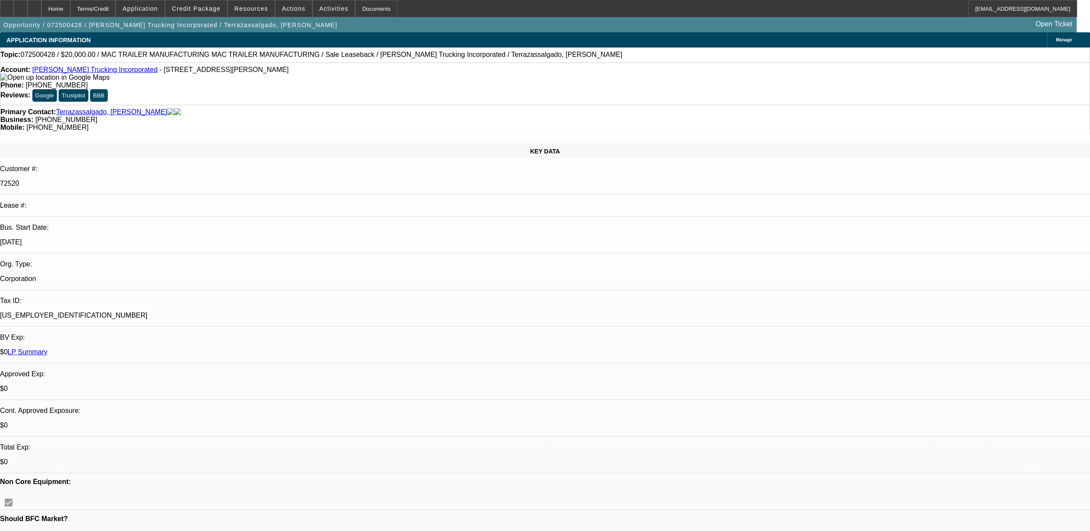
select select "0"
select select "2"
select select "0"
select select "6"
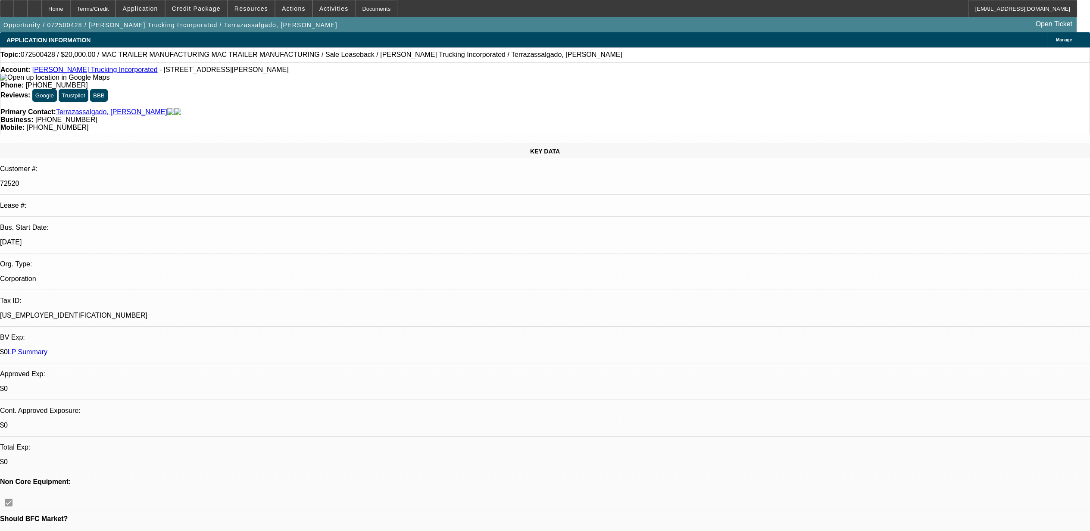
select select "0"
select select "2"
select select "0"
select select "6"
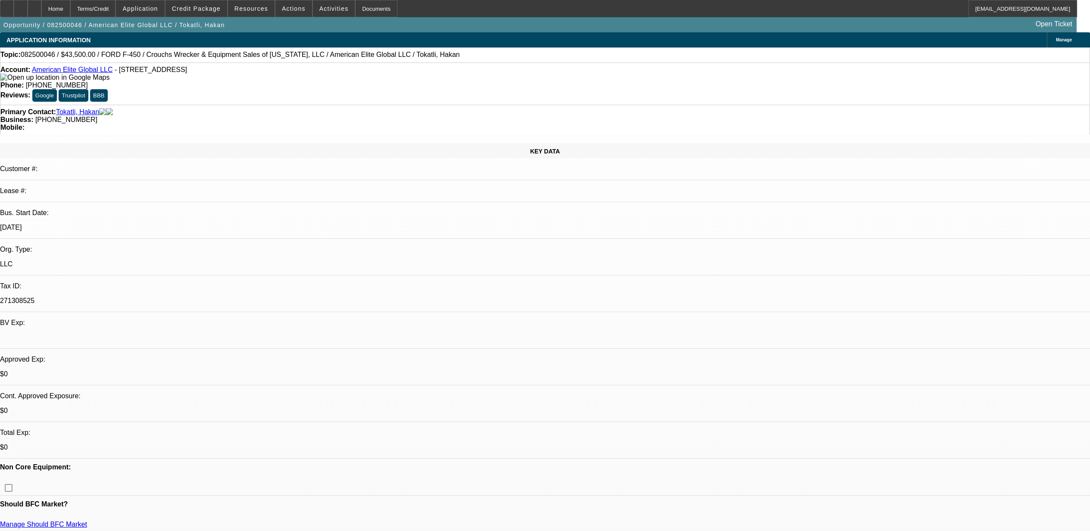
select select "0"
select select "6"
select select "0"
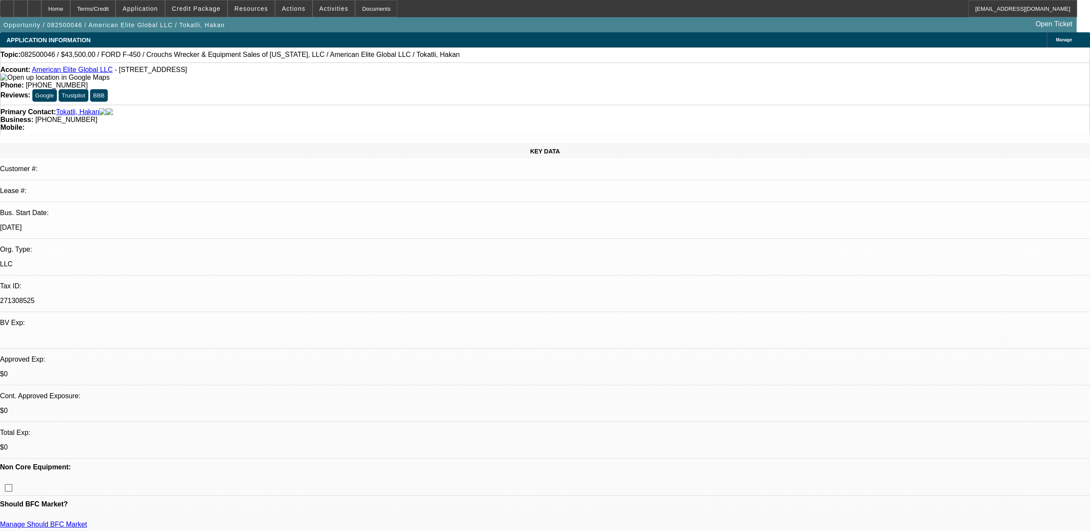
select select "2"
select select "0"
select select "6"
select select "0"
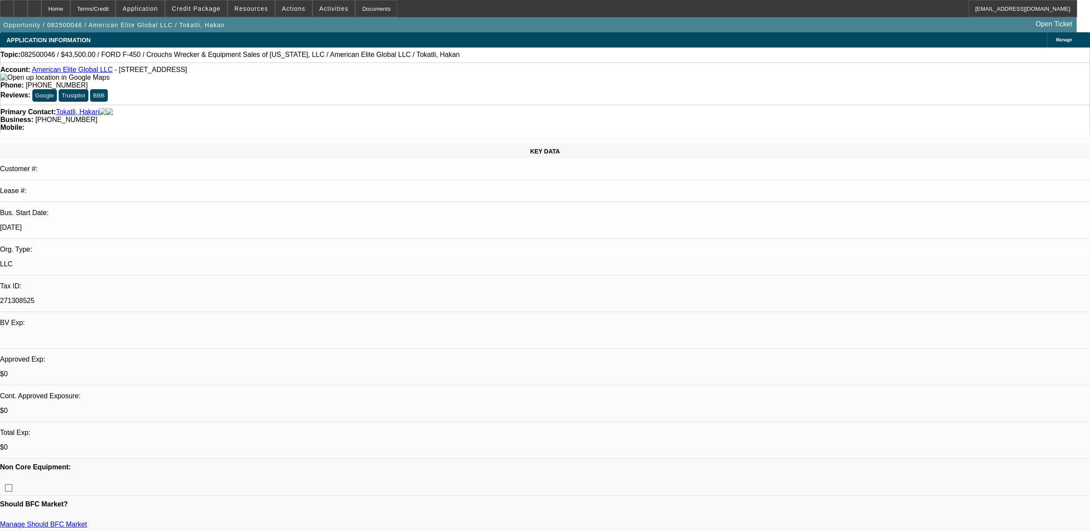
select select "2"
select select "0"
select select "6"
select select "0"
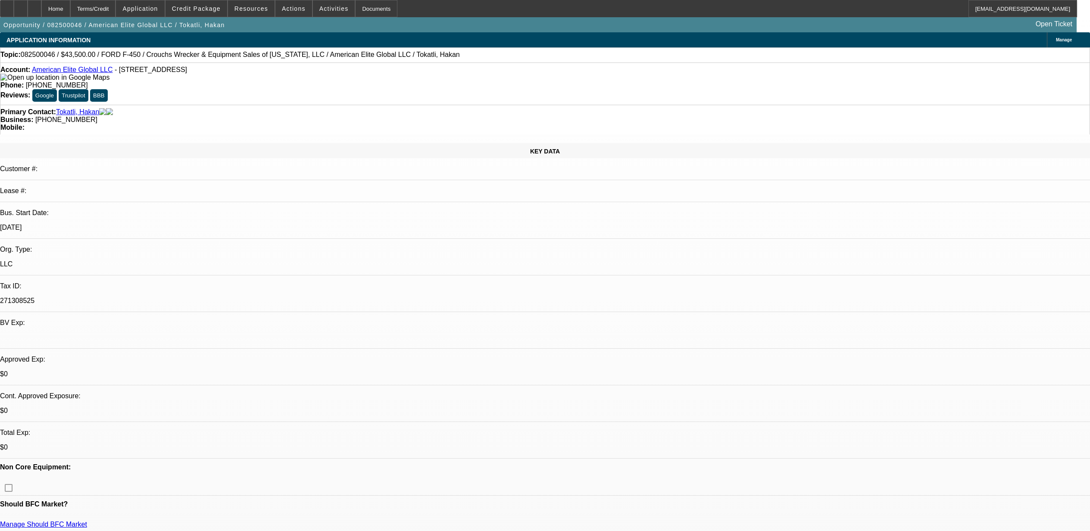
select select "0"
select select "6"
click at [49, 55] on span "082500046 / $43,500.00 / FORD F-450 / Crouchs Wrecker & Equipment Sales of Flor…" at bounding box center [240, 55] width 439 height 8
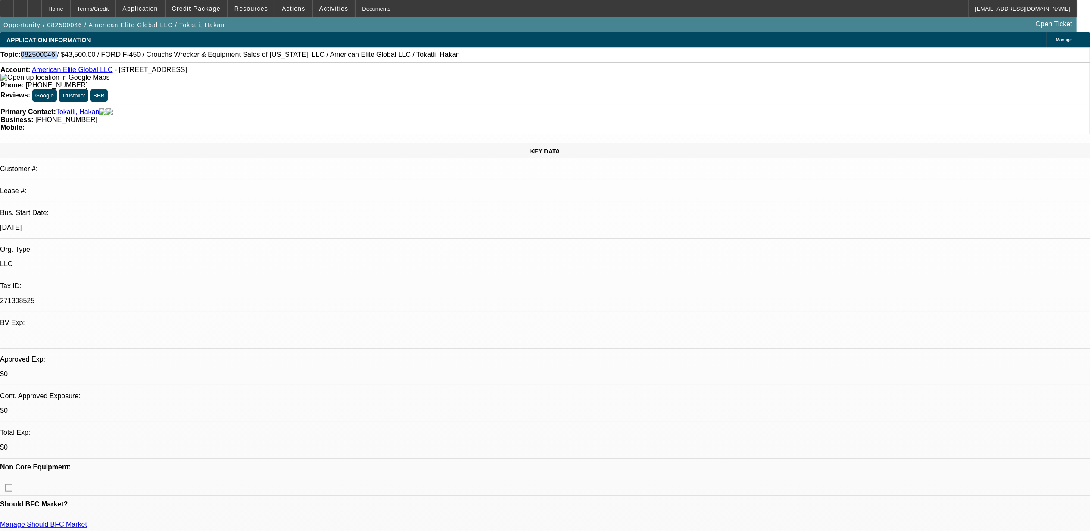
copy span "082500046"
select select "0"
select select "2"
select select "0.1"
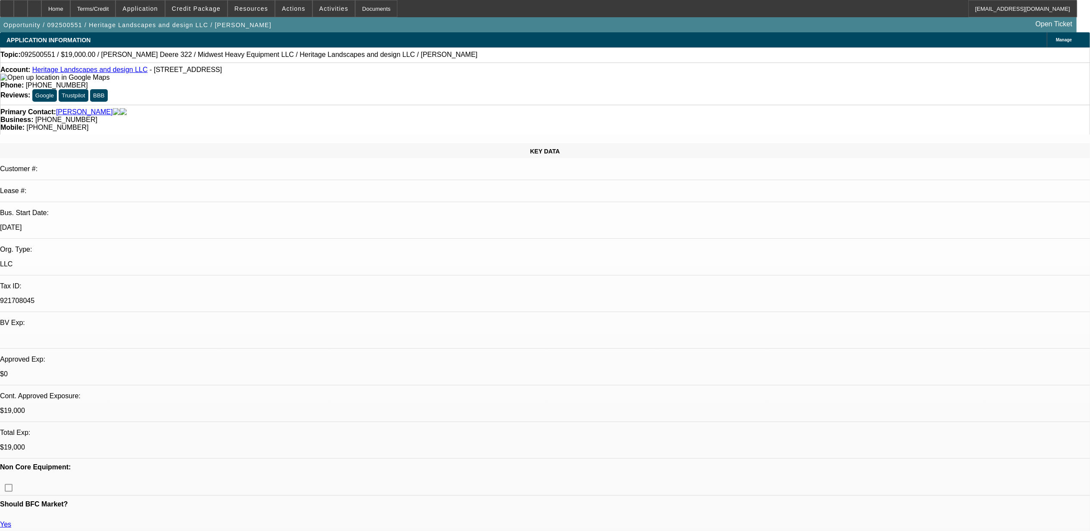
select select "4"
select select "0"
select select "2"
select select "0.1"
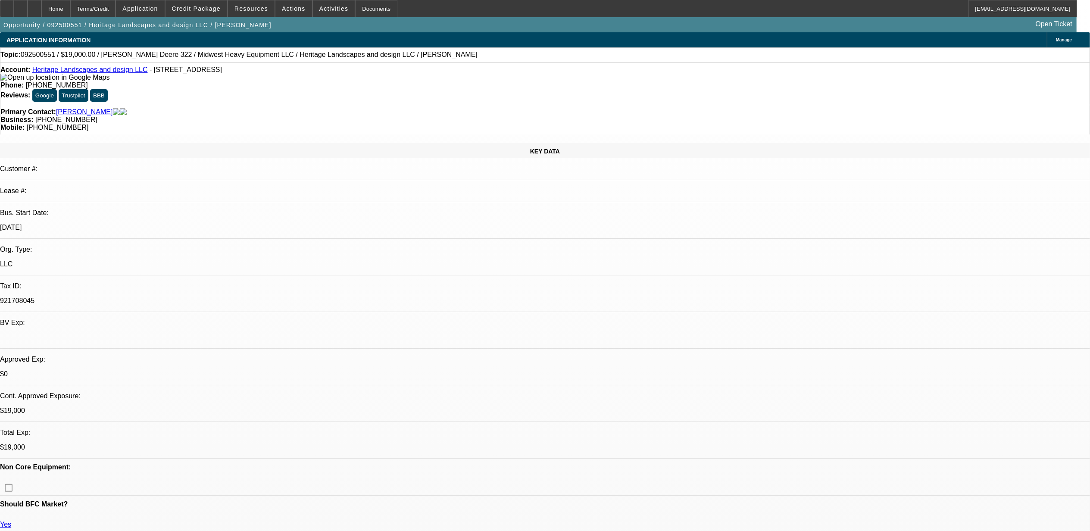
select select "4"
select select "0"
select select "2"
select select "0.1"
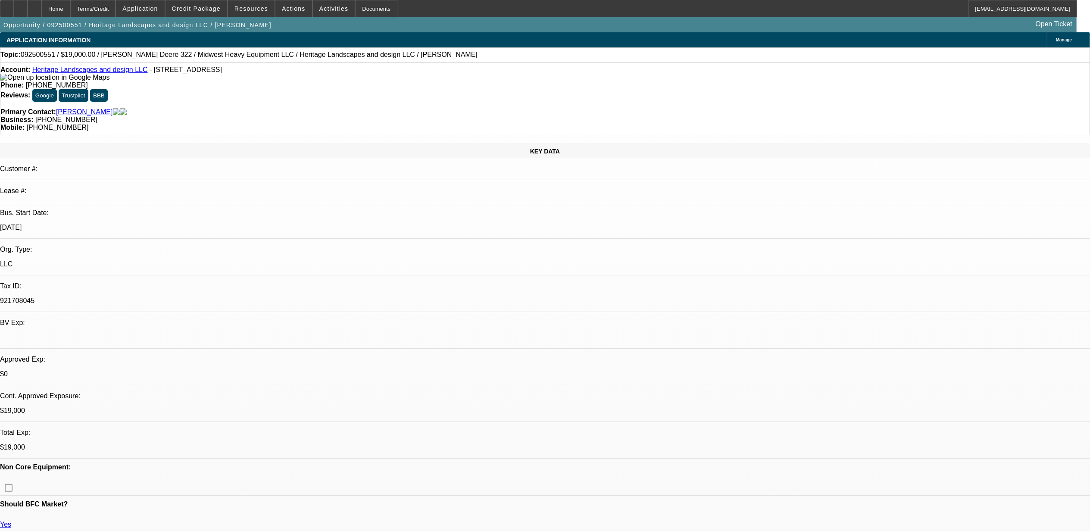
select select "4"
select select "0"
select select "2"
select select "0.1"
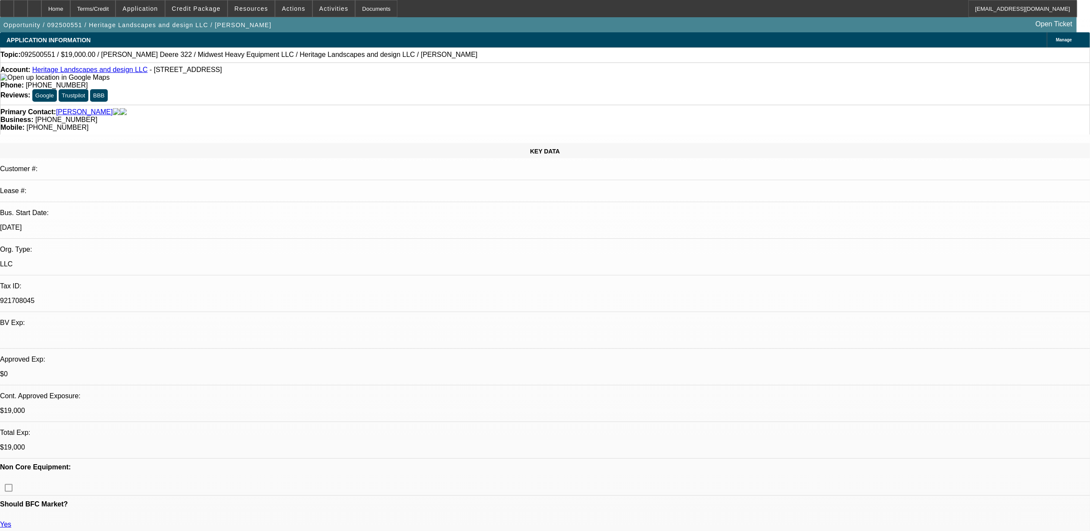
select select "4"
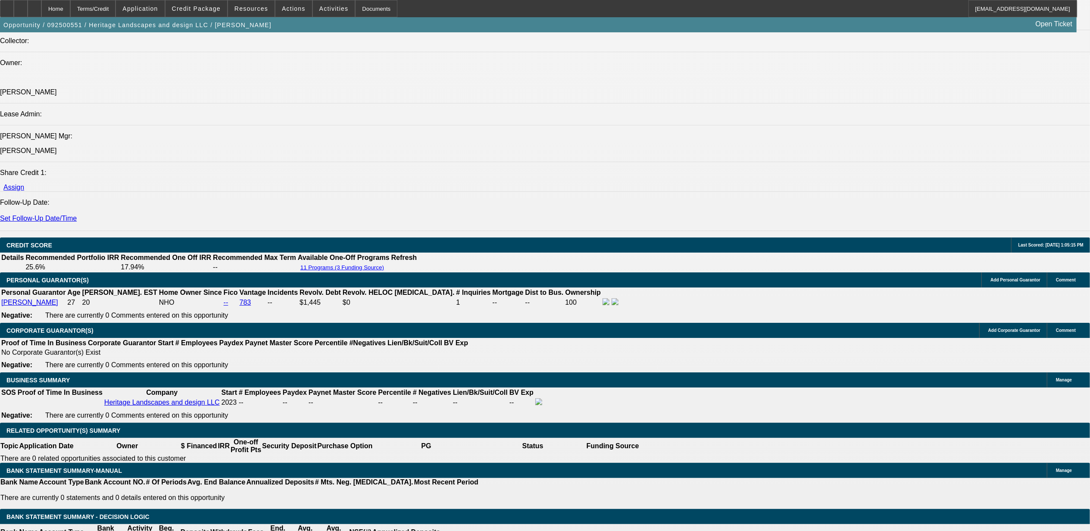
scroll to position [1035, 0]
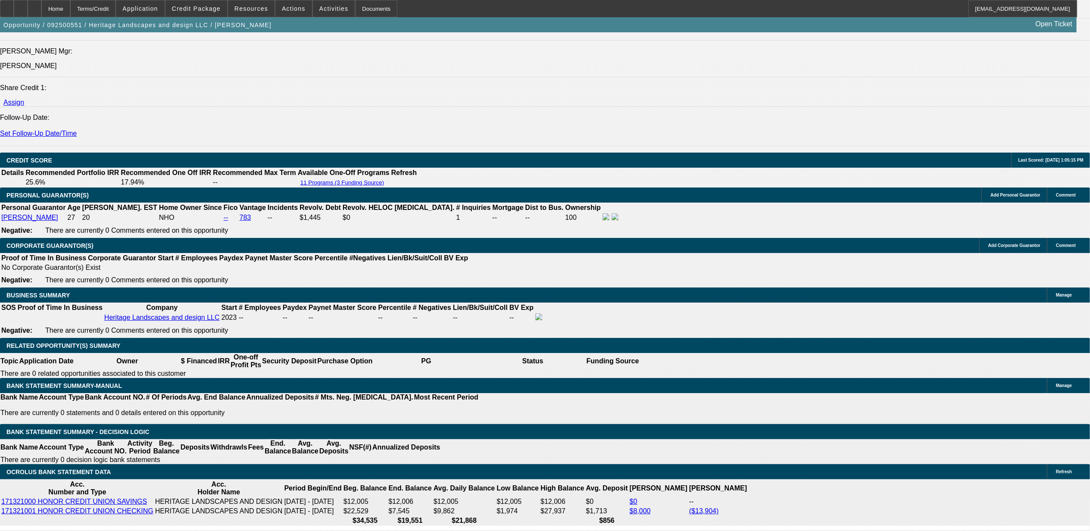
scroll to position [1149, 0]
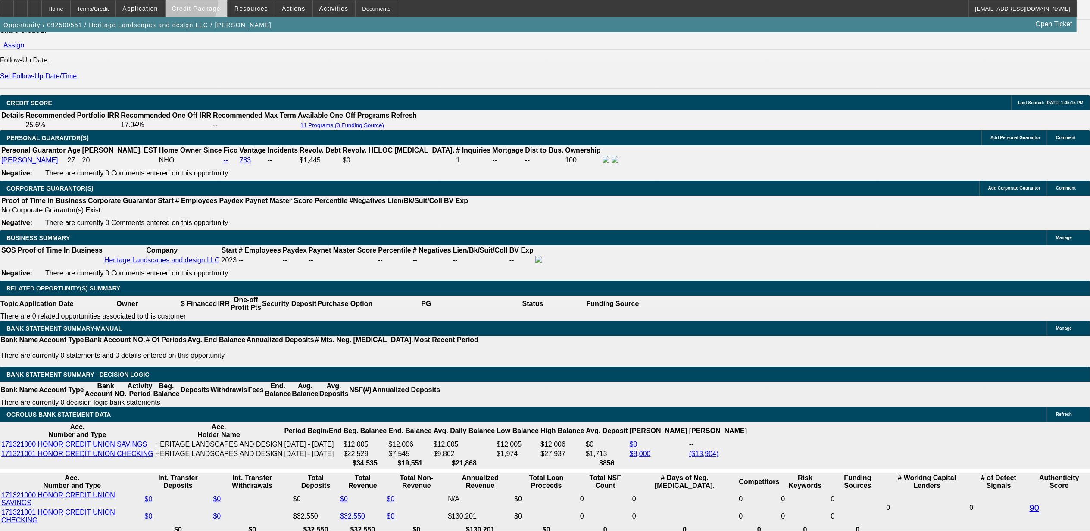
click at [201, 5] on span "Credit Package" at bounding box center [196, 8] width 49 height 7
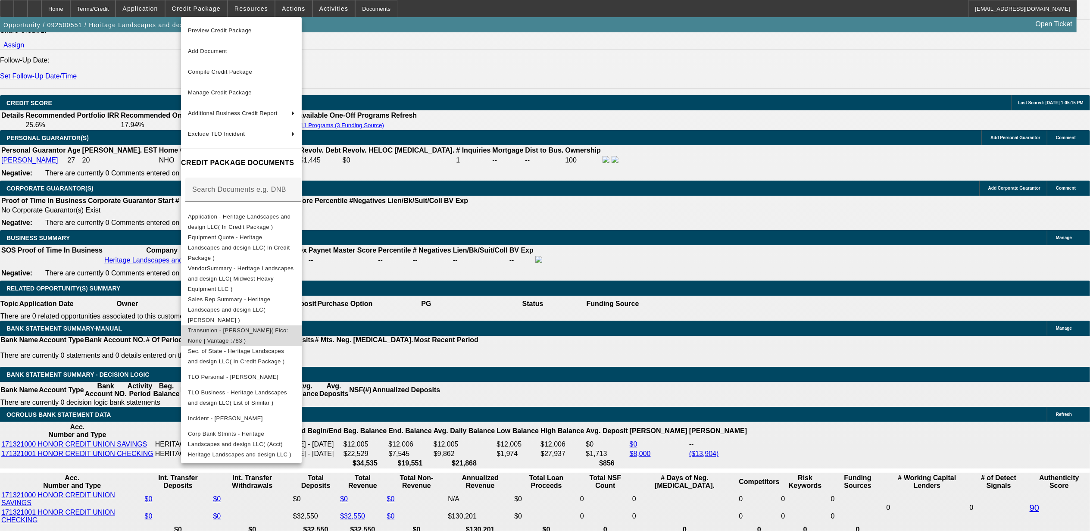
click at [240, 325] on button "Transunion - Garcia, Gustavo( Fico: None | Vantage :783 )" at bounding box center [241, 335] width 121 height 21
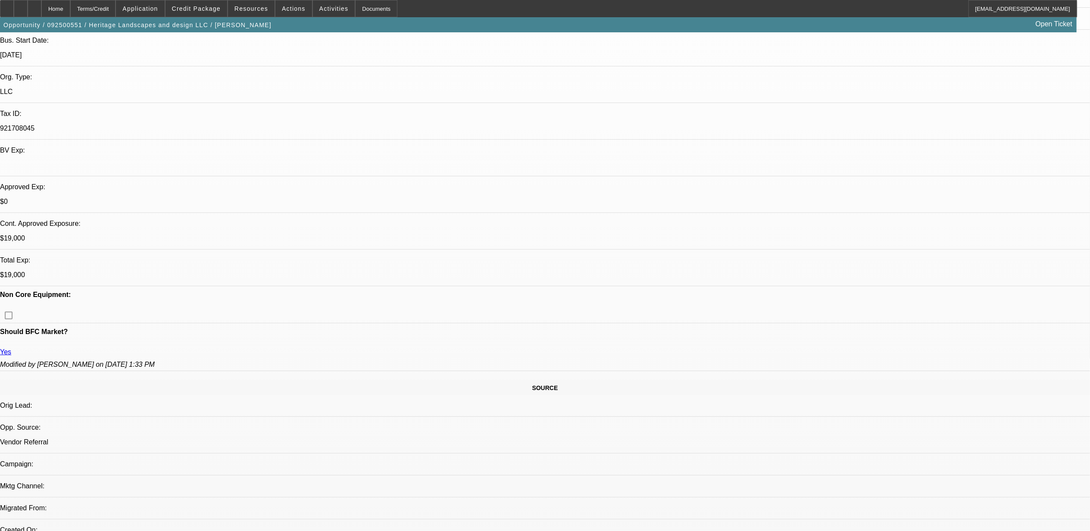
scroll to position [0, 0]
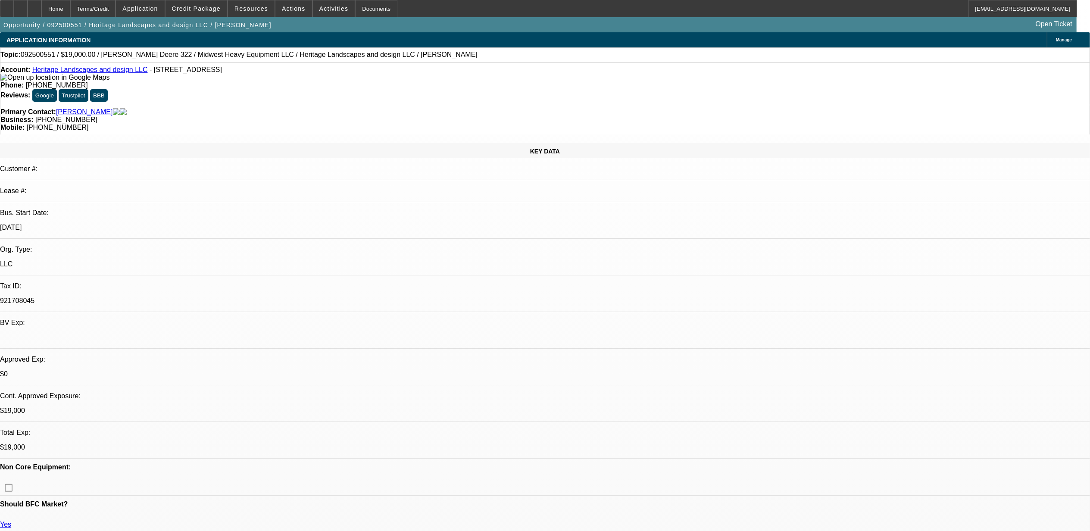
click at [38, 53] on span "092500551 / $19,000.00 / John Deere 322 / Midwest Heavy Equipment LLC / Heritag…" at bounding box center [249, 55] width 457 height 8
copy span "092500551"
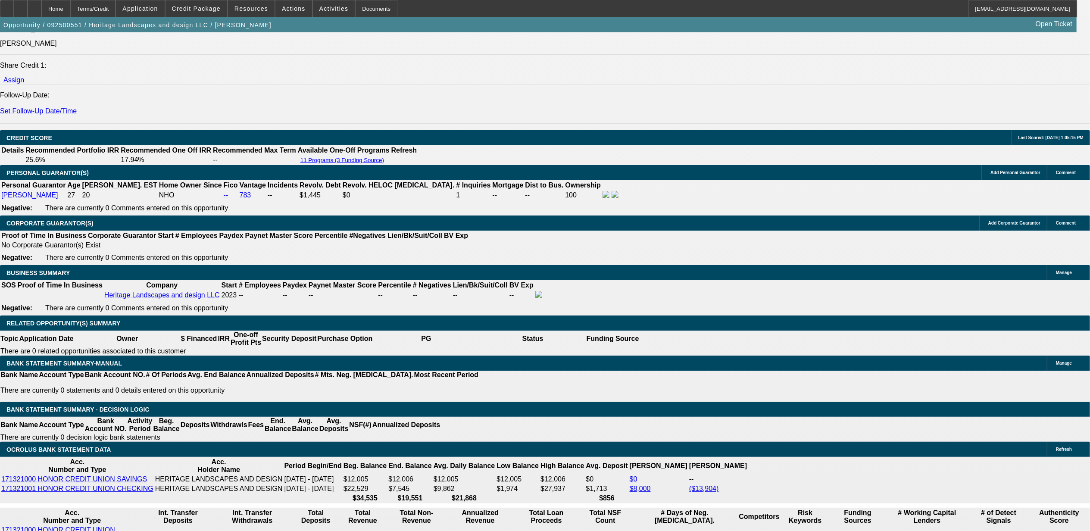
scroll to position [1322, 0]
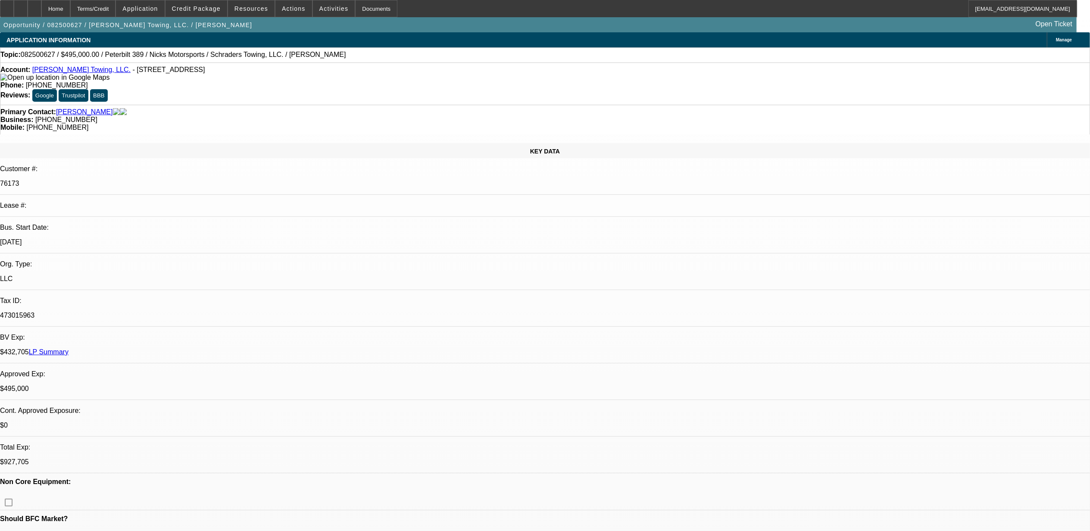
select select "0"
select select "2"
select select "0.1"
select select "0"
select select "2"
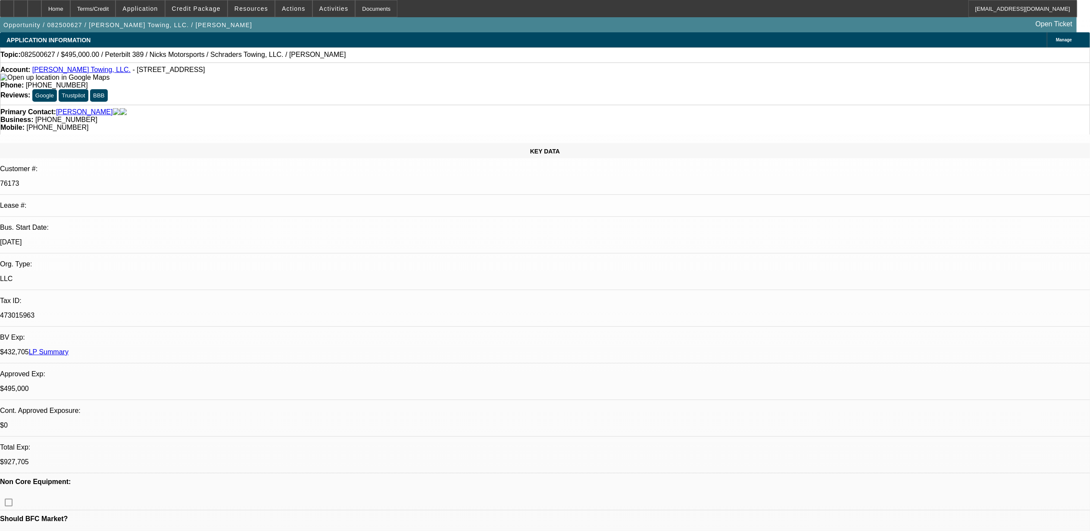
select select "0.1"
select select "0"
select select "2"
select select "0.1"
select select "0"
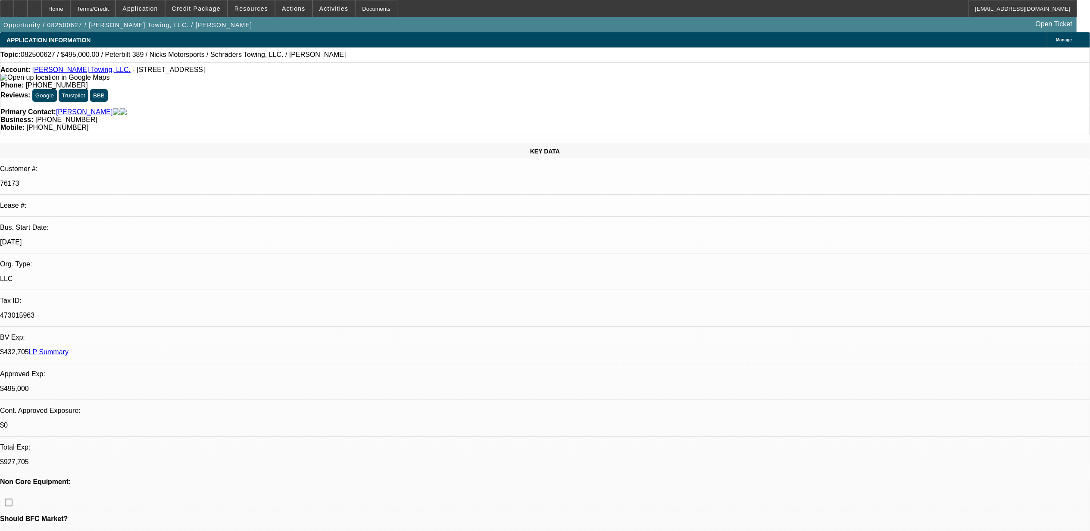
select select "2"
select select "0.1"
select select "1"
select select "2"
select select "4"
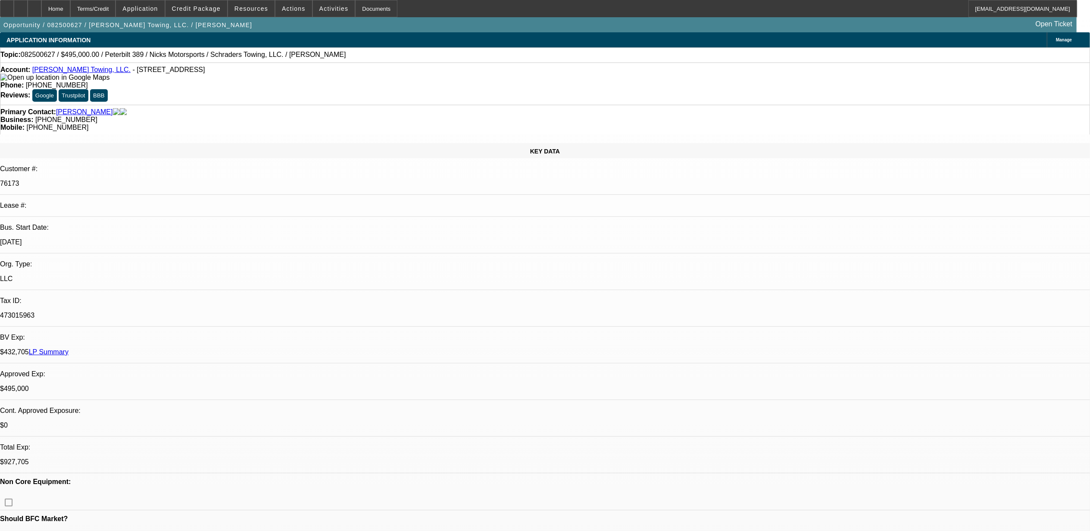
select select "1"
select select "2"
select select "4"
select select "1"
select select "2"
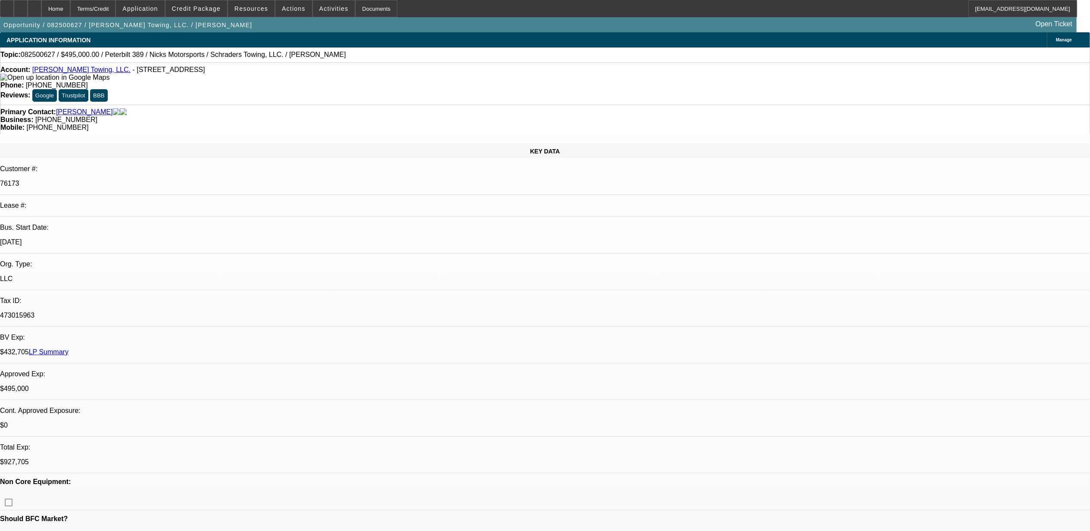
select select "4"
select select "1"
select select "2"
select select "4"
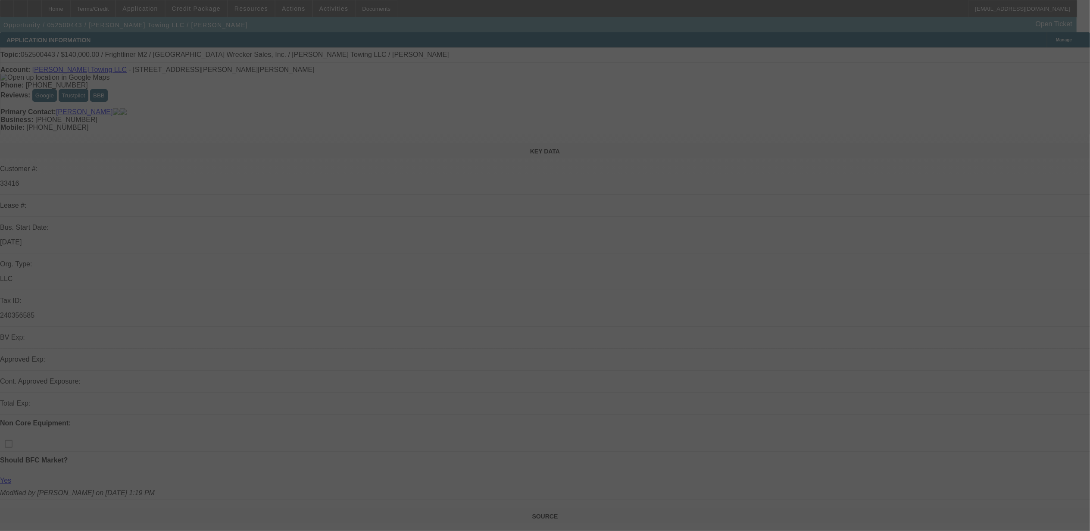
select select "0"
select select "2"
select select "0.1"
select select "4"
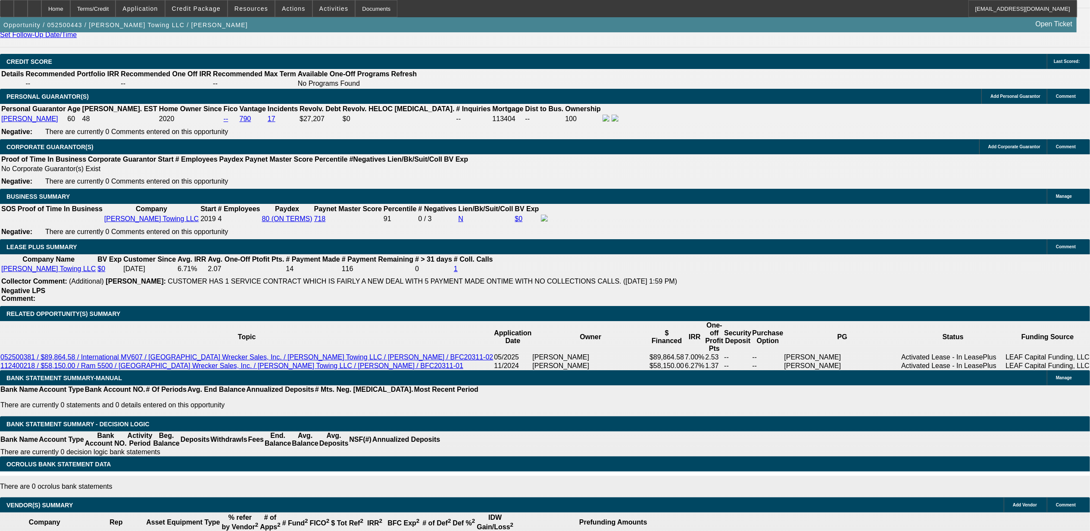
scroll to position [1207, 0]
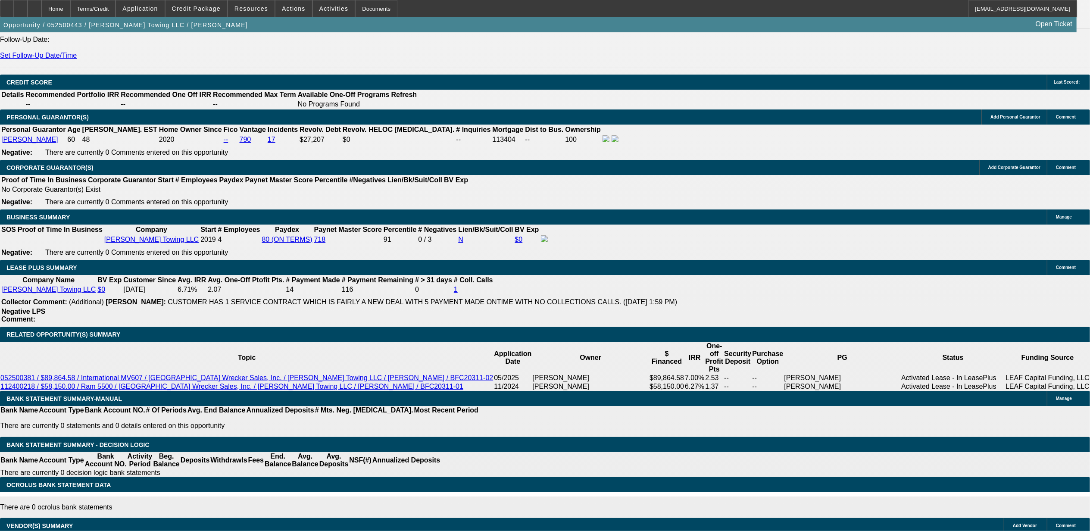
radio input "true"
type textarea "9.26, has a pete that was in an accident. if totaled. will get another Pete or …"
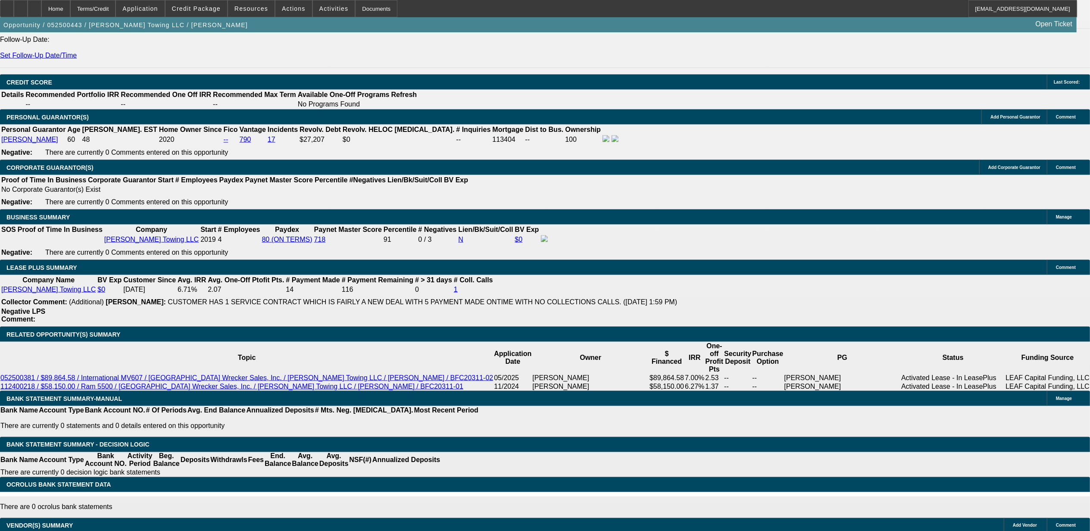
radio input "true"
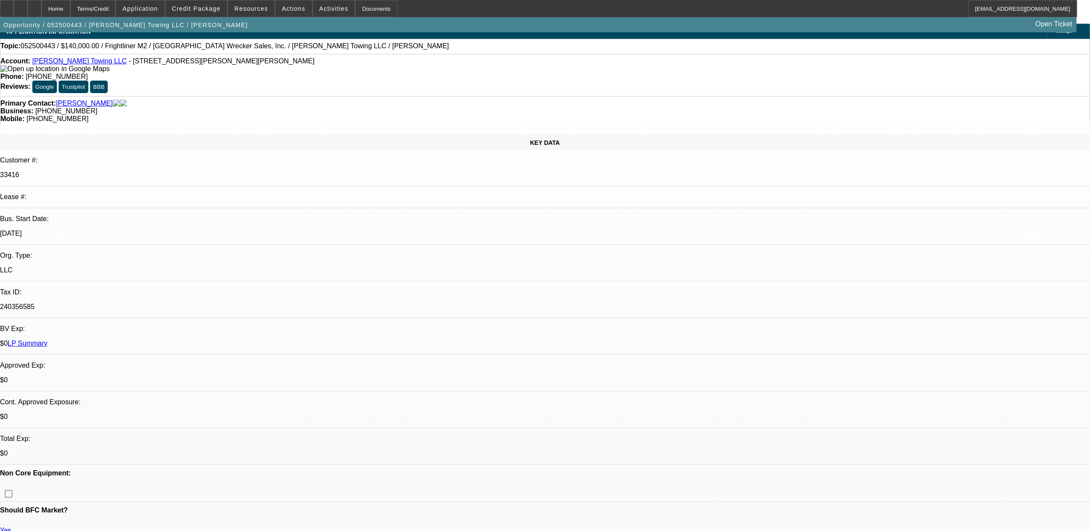
scroll to position [0, 0]
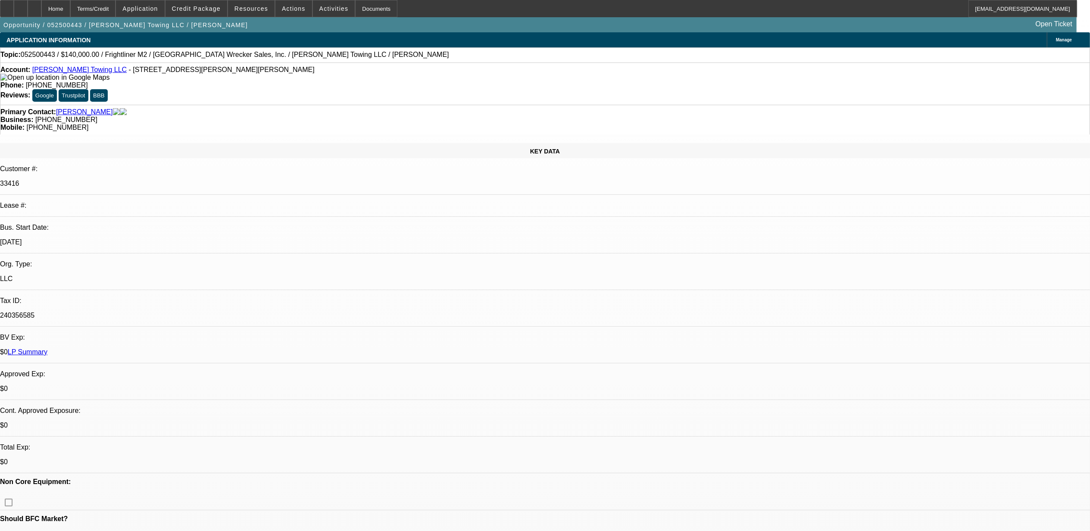
click at [47, 348] on link "LP Summary" at bounding box center [28, 351] width 40 height 7
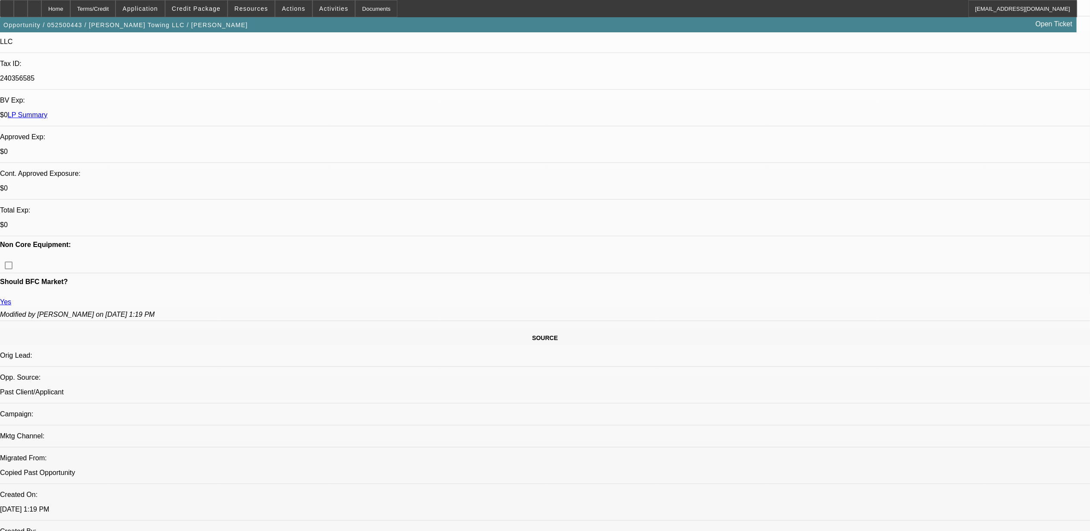
scroll to position [345, 0]
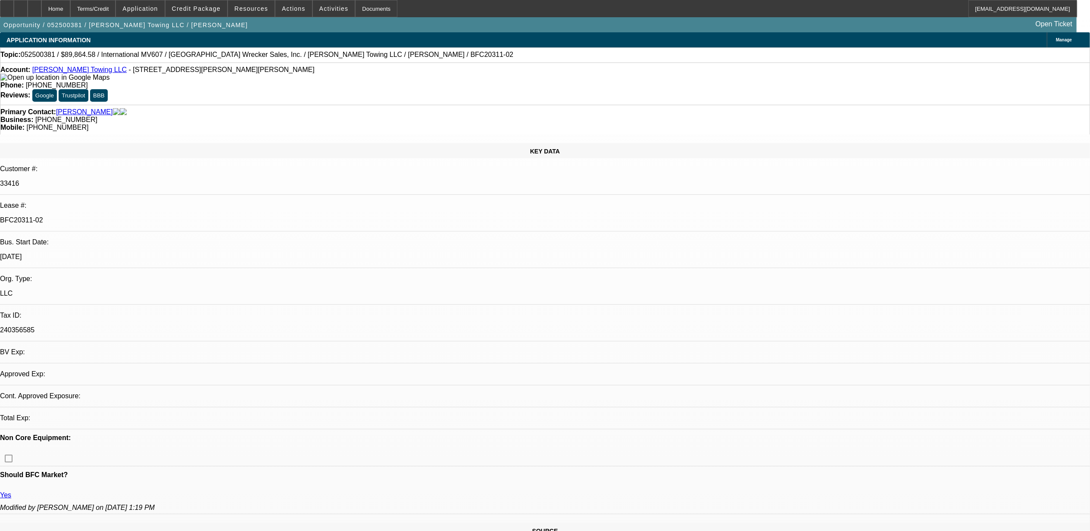
select select "0"
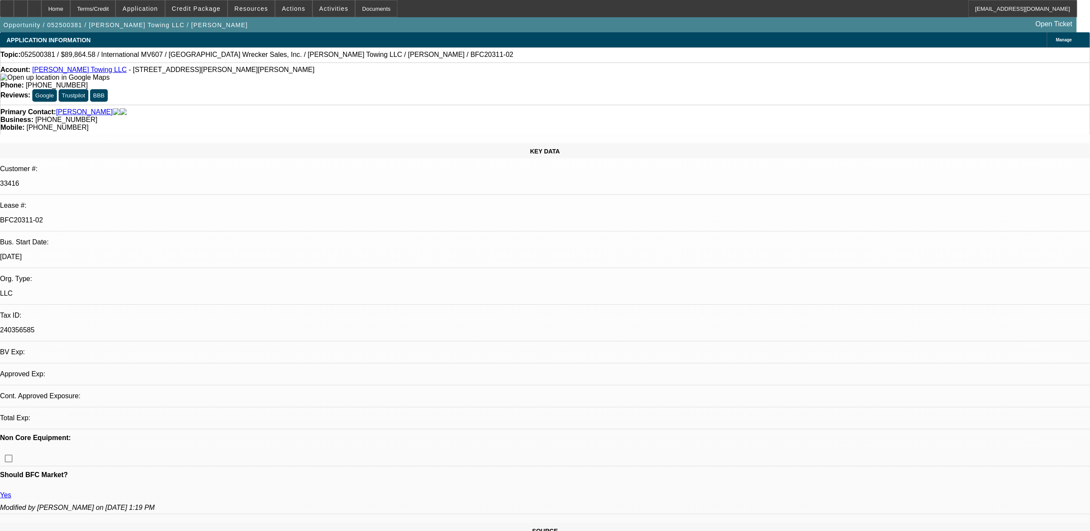
select select "0"
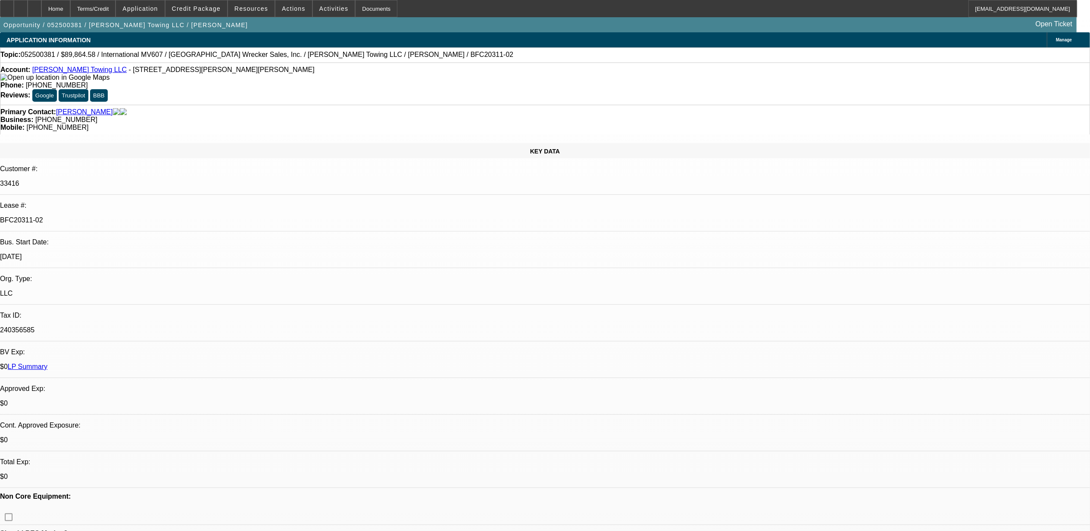
select select "1"
select select "6"
select select "1"
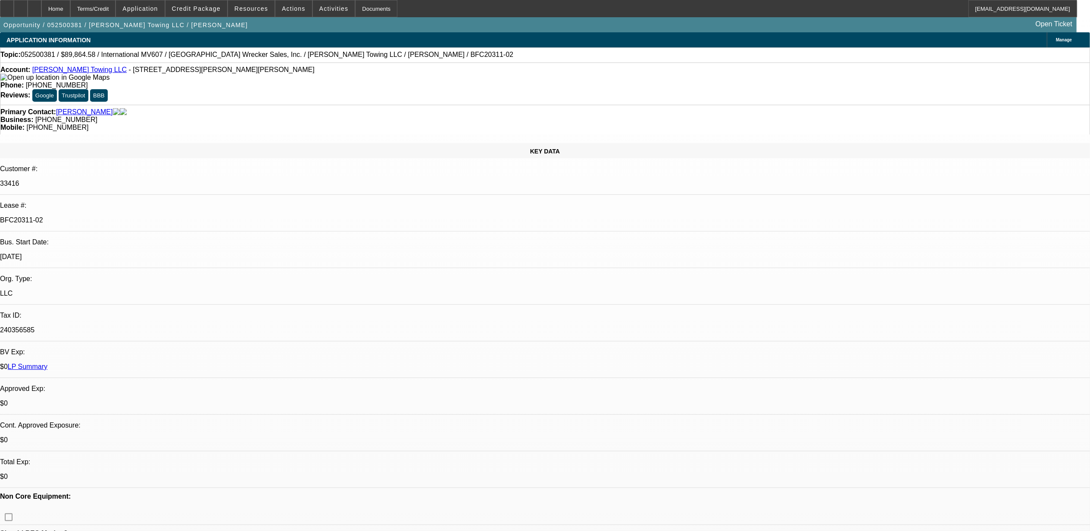
select select "6"
select select "1"
select select "2"
select select "6"
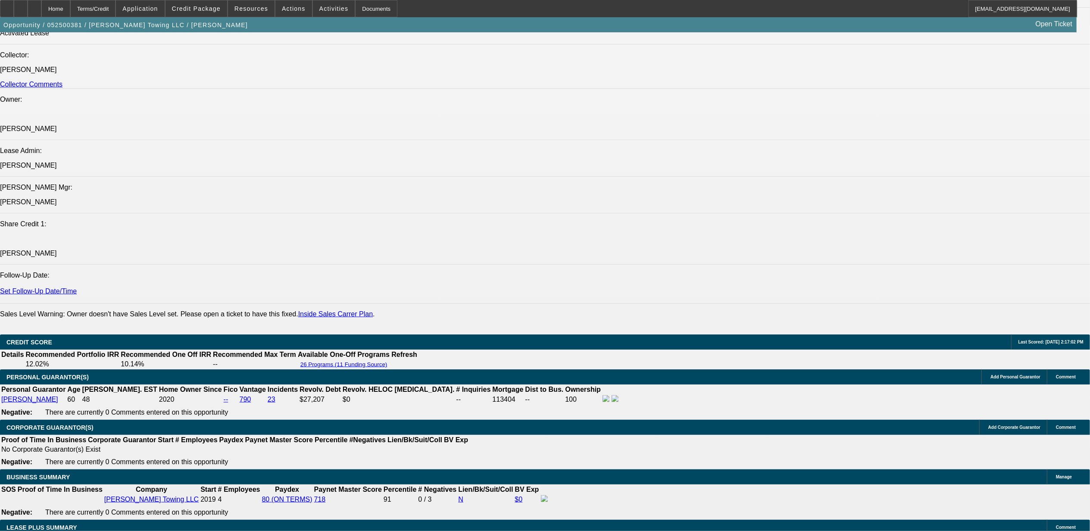
scroll to position [1035, 0]
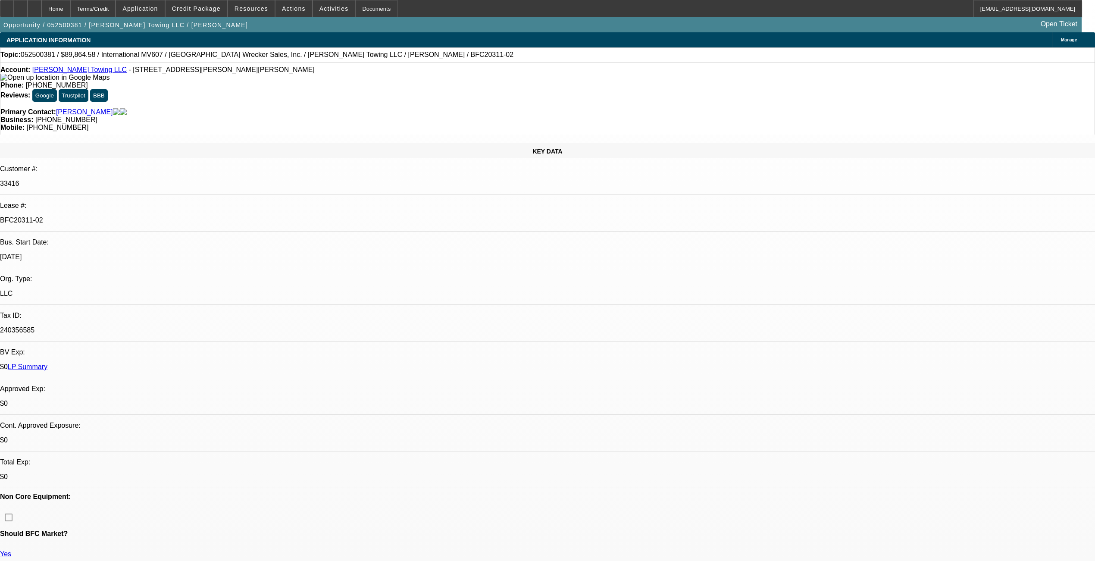
select select "0"
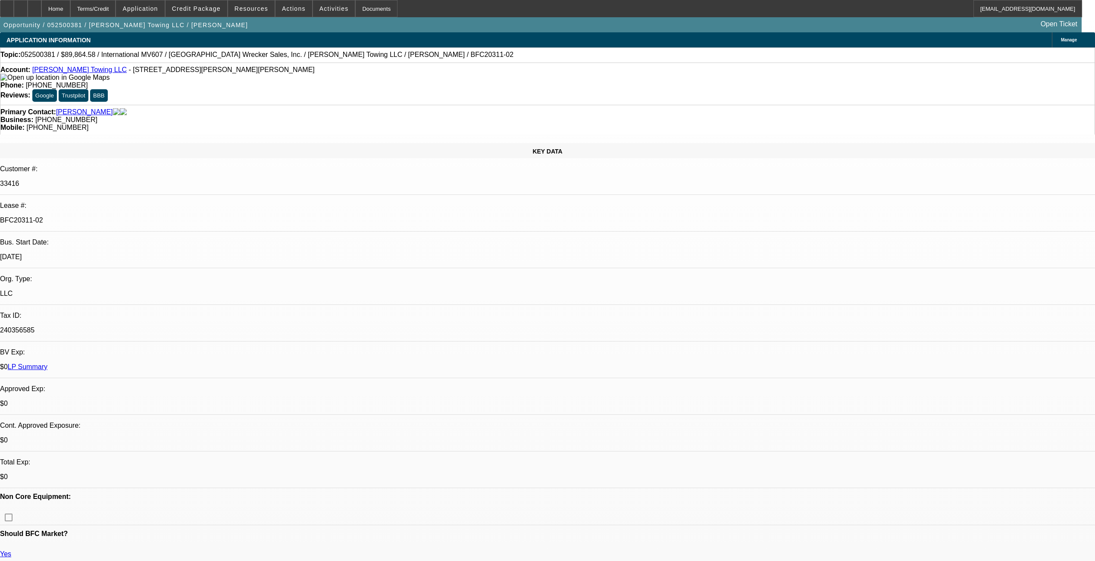
select select "0"
select select "1"
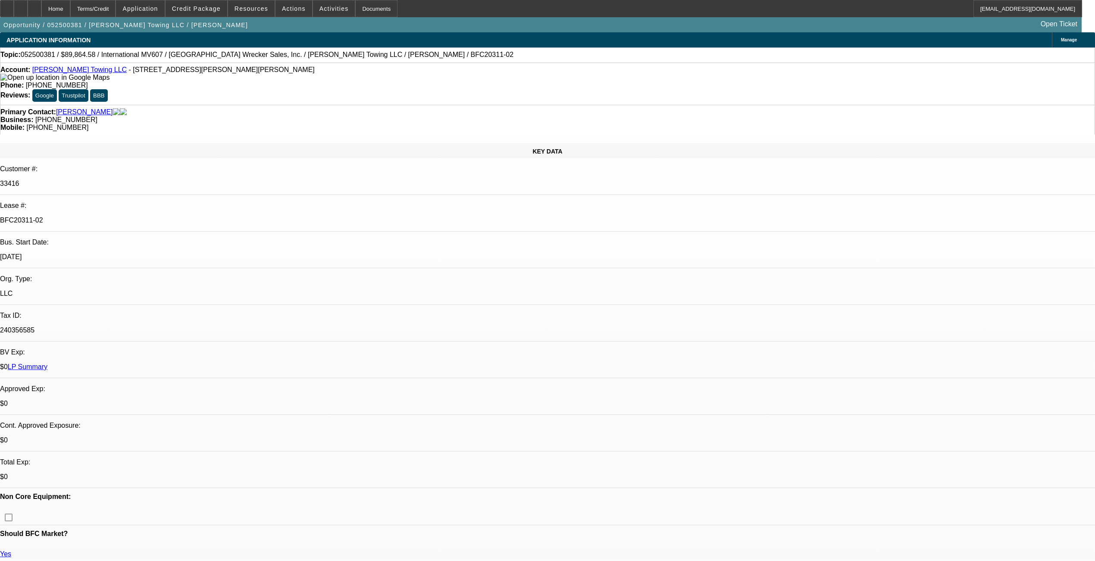
select select "6"
select select "1"
select select "6"
select select "2"
select select "6"
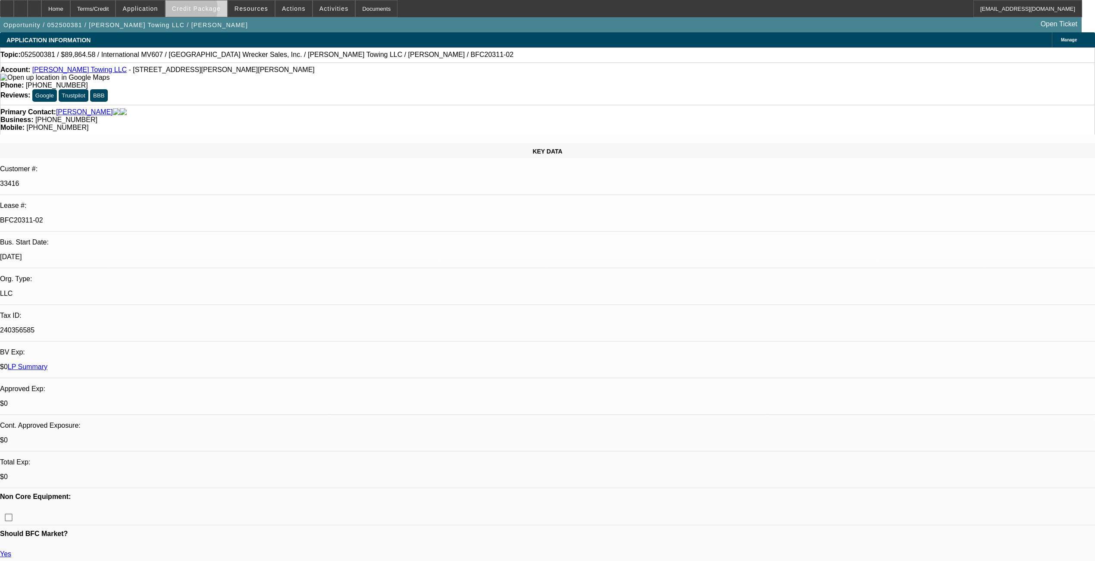
click at [204, 11] on span "Credit Package" at bounding box center [196, 8] width 49 height 7
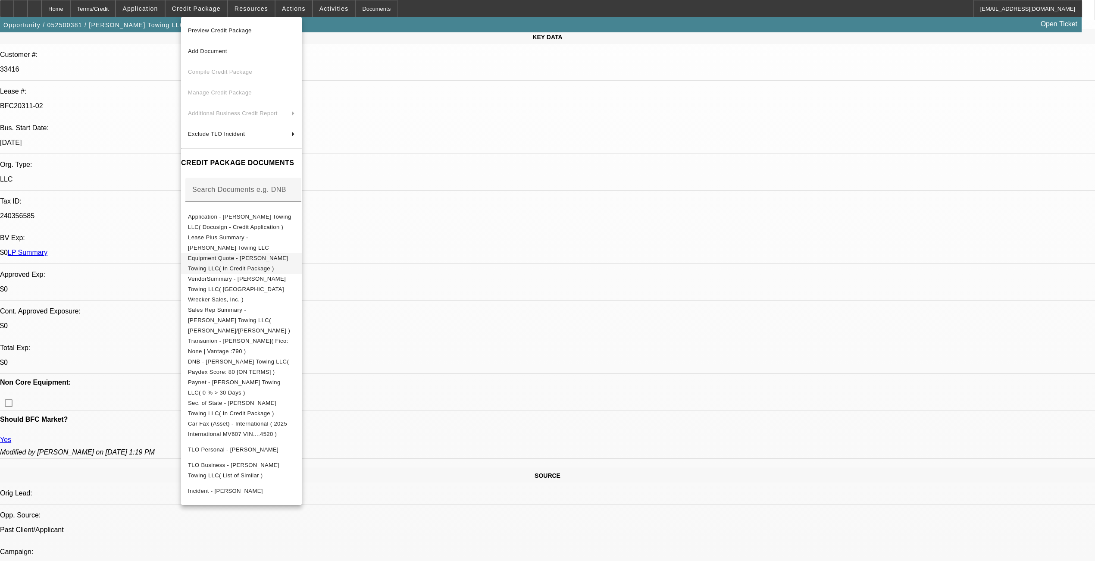
scroll to position [115, 0]
click at [459, 148] on div at bounding box center [547, 280] width 1095 height 561
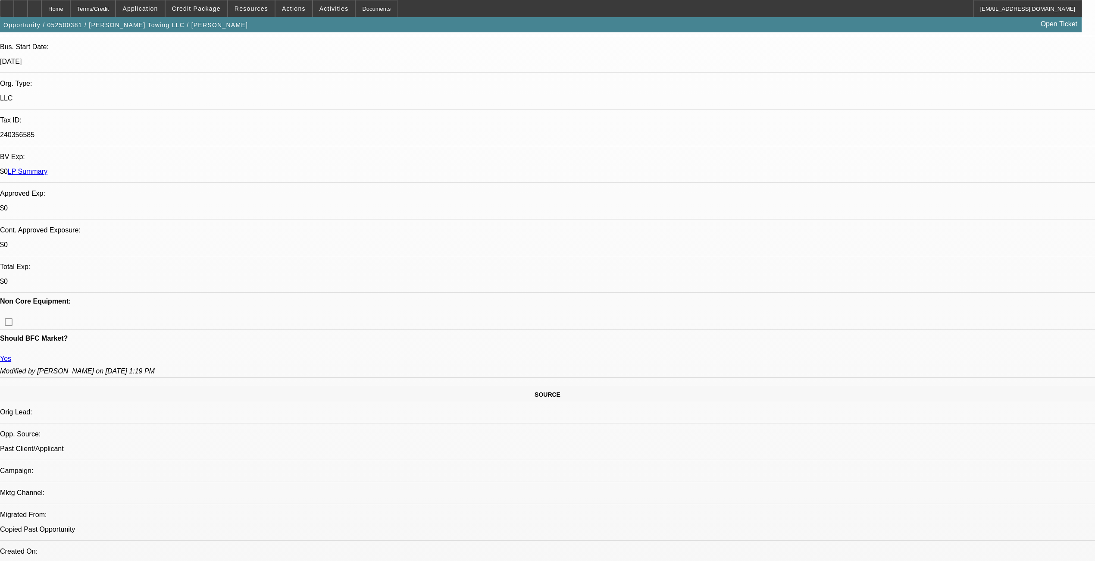
scroll to position [230, 0]
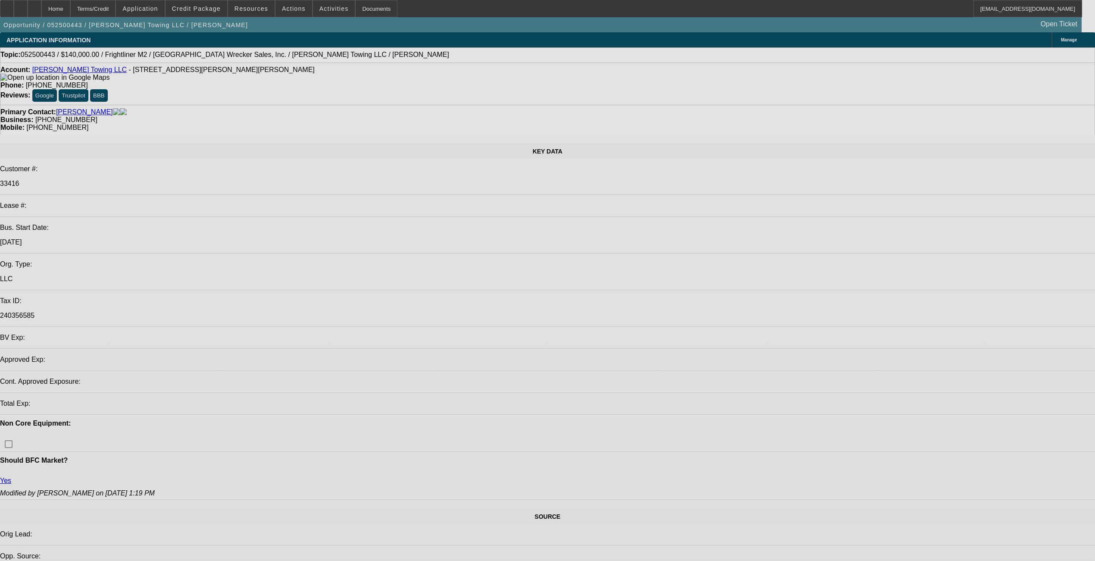
select select "0"
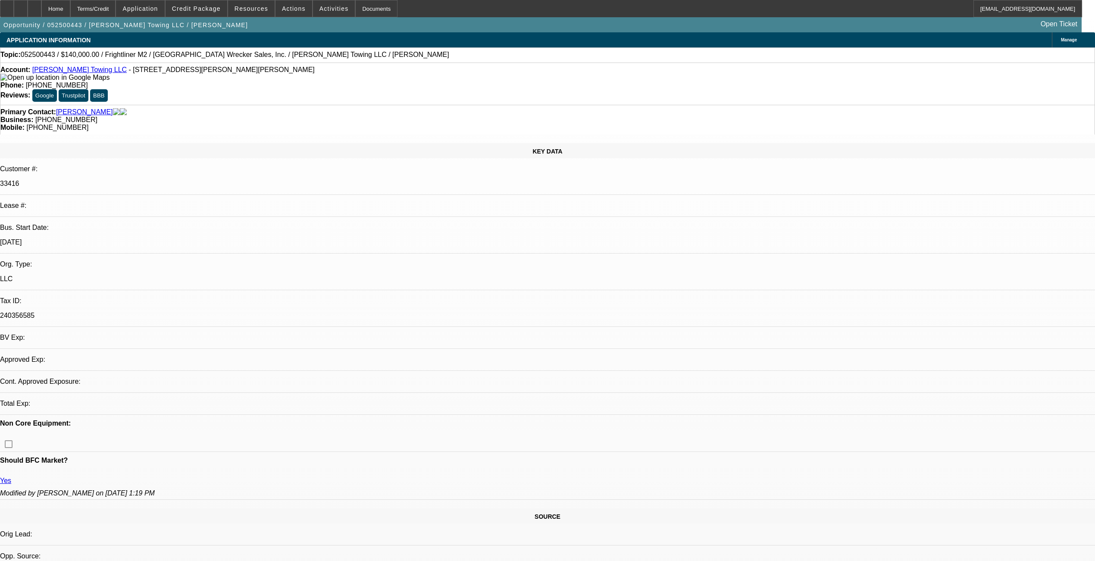
select select "2"
select select "0.1"
select select "4"
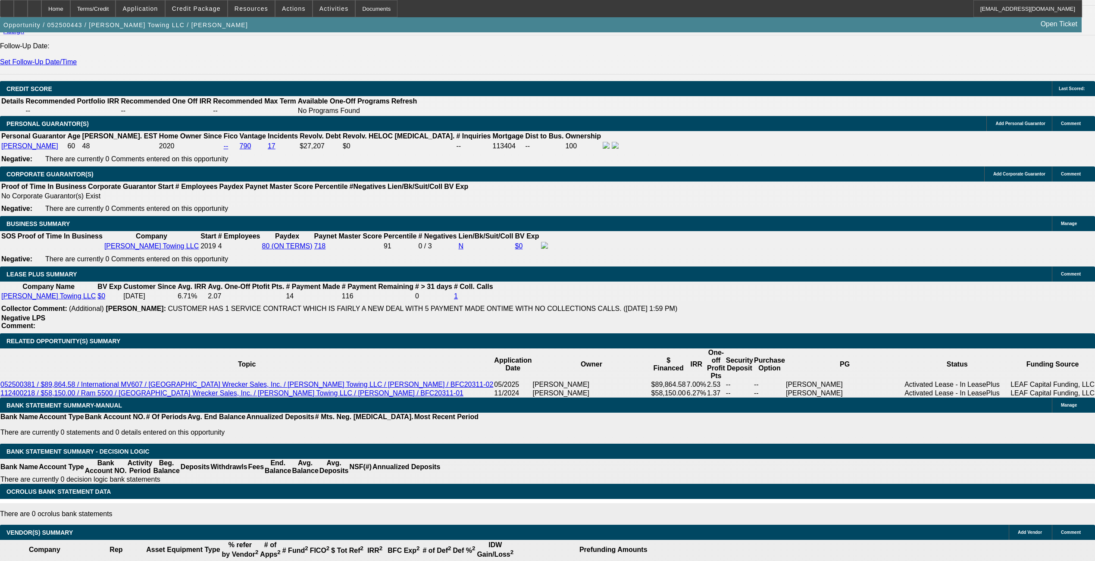
scroll to position [1207, 0]
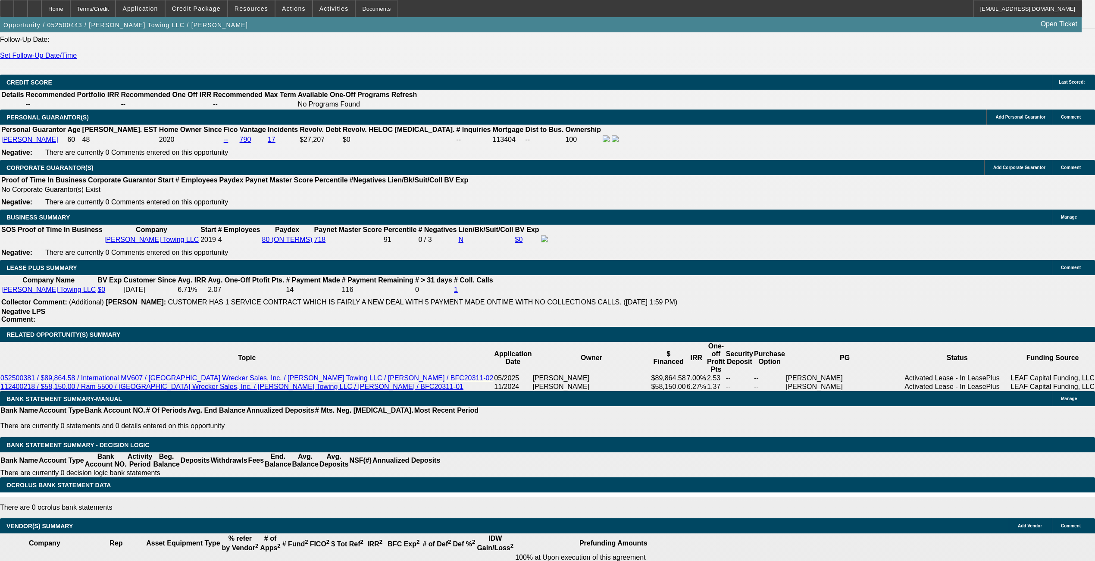
type input "$50,000.00"
type input "72"
type input "6"
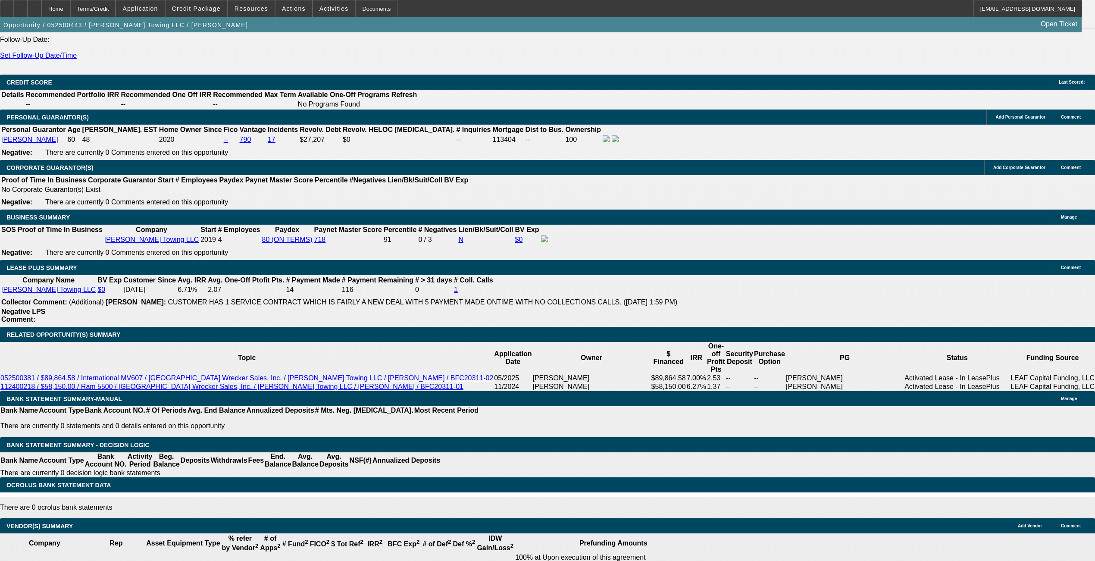
type input "$2,983.12"
type input "$1,491.56"
type input "6.9"
type input "$3,060.18"
type input "$1,530.09"
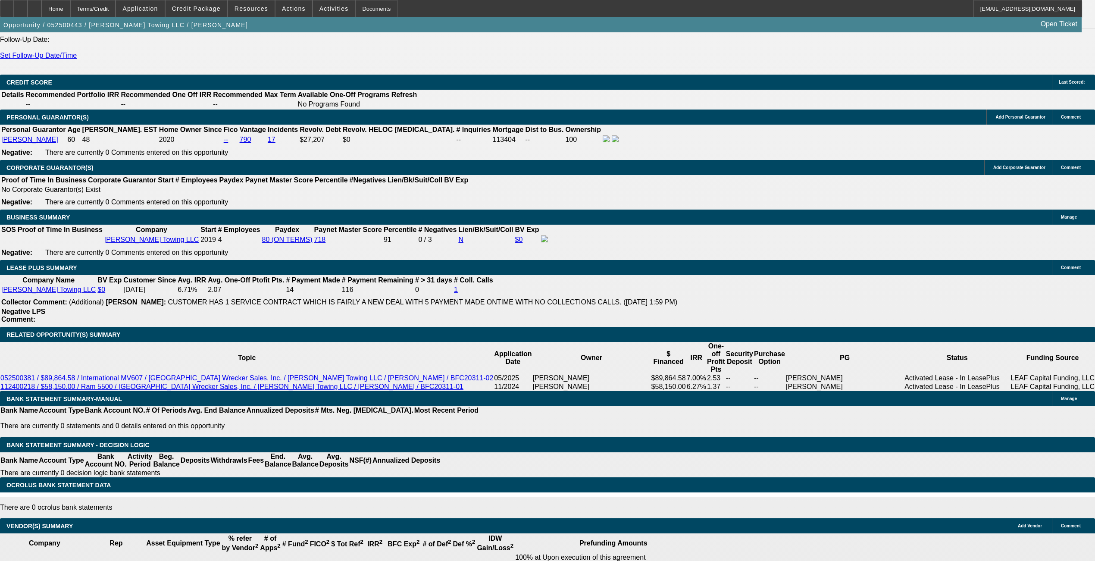
select select "0"
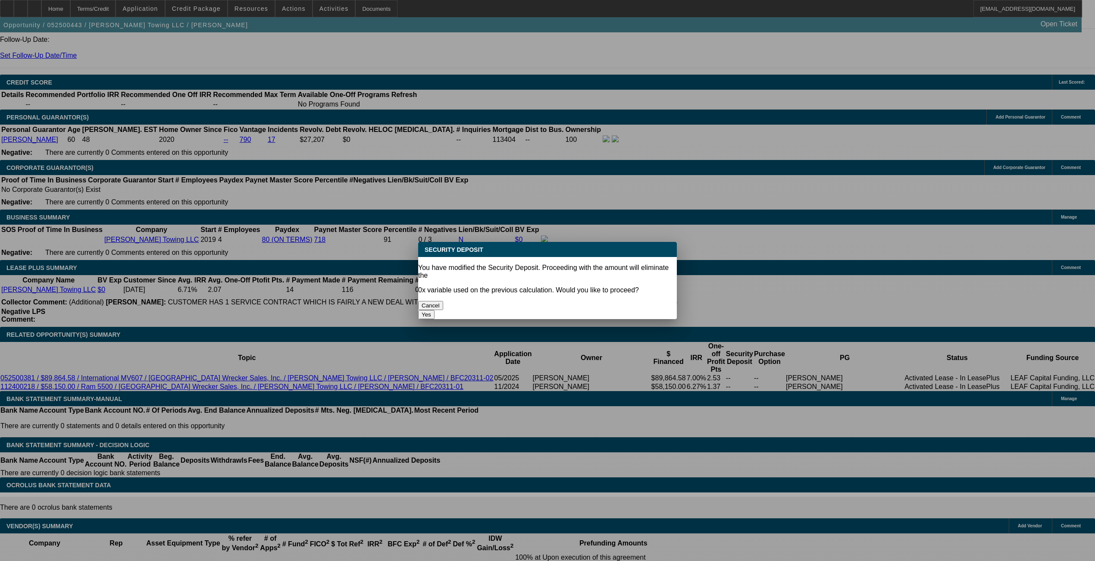
click at [435, 310] on button "Yes" at bounding box center [426, 314] width 16 height 9
type input "$0.00"
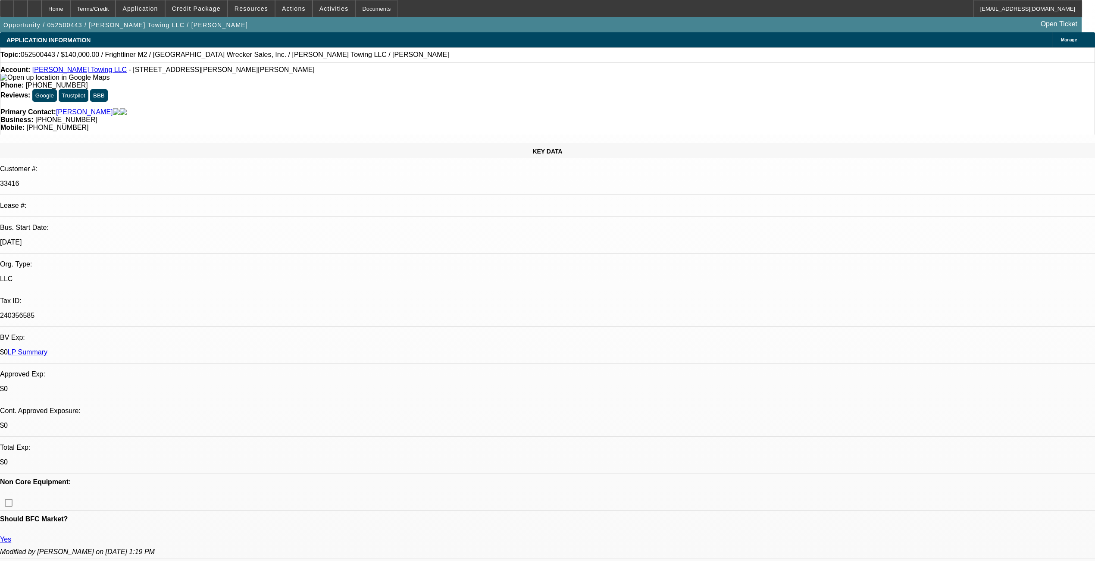
scroll to position [1207, 0]
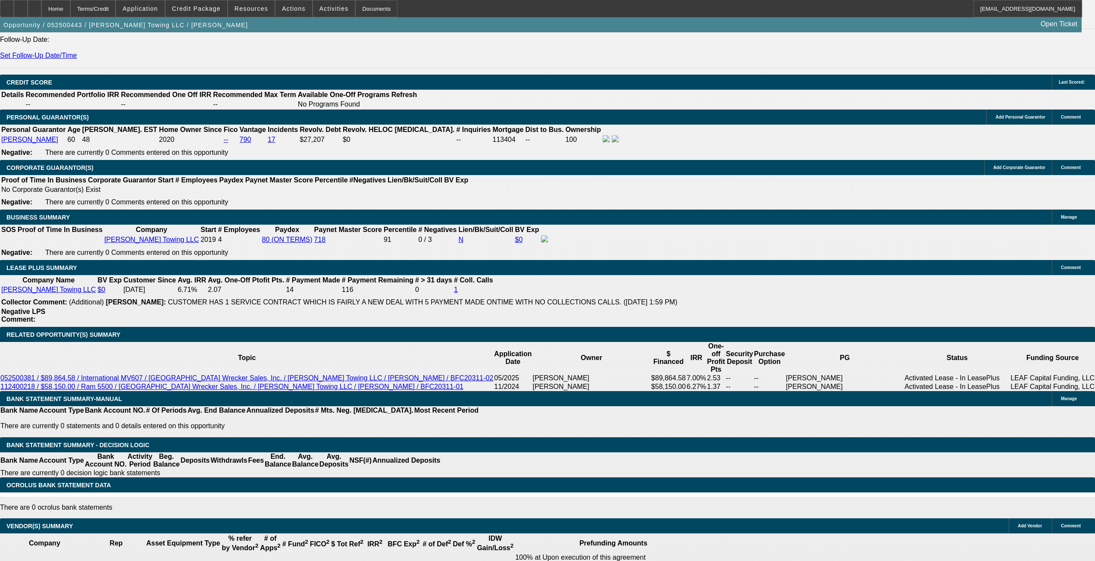
select select "1"
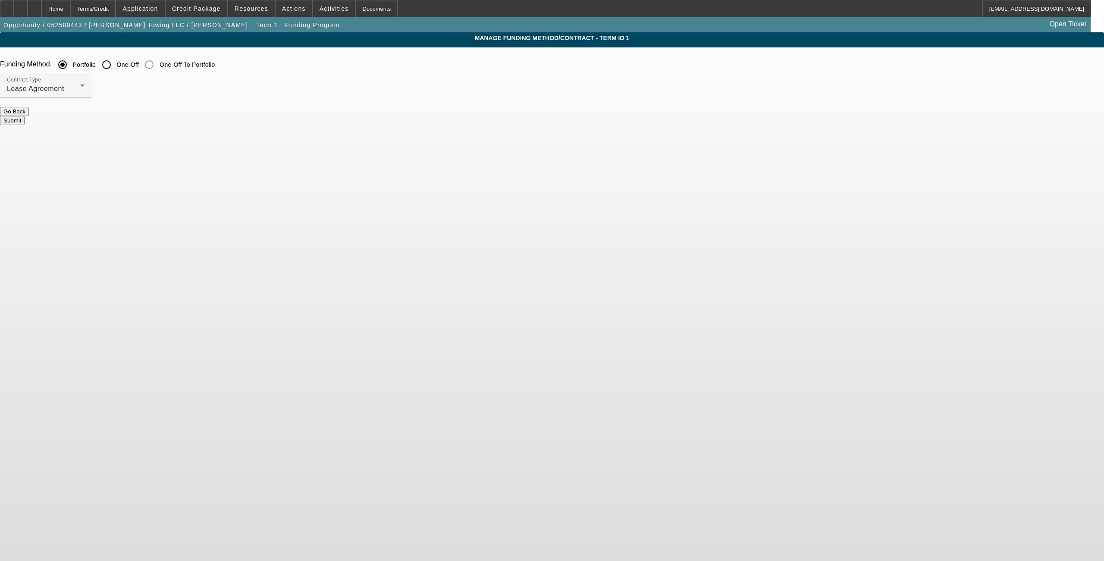
click at [115, 60] on input "One-Off" at bounding box center [106, 64] width 17 height 17
radio input "true"
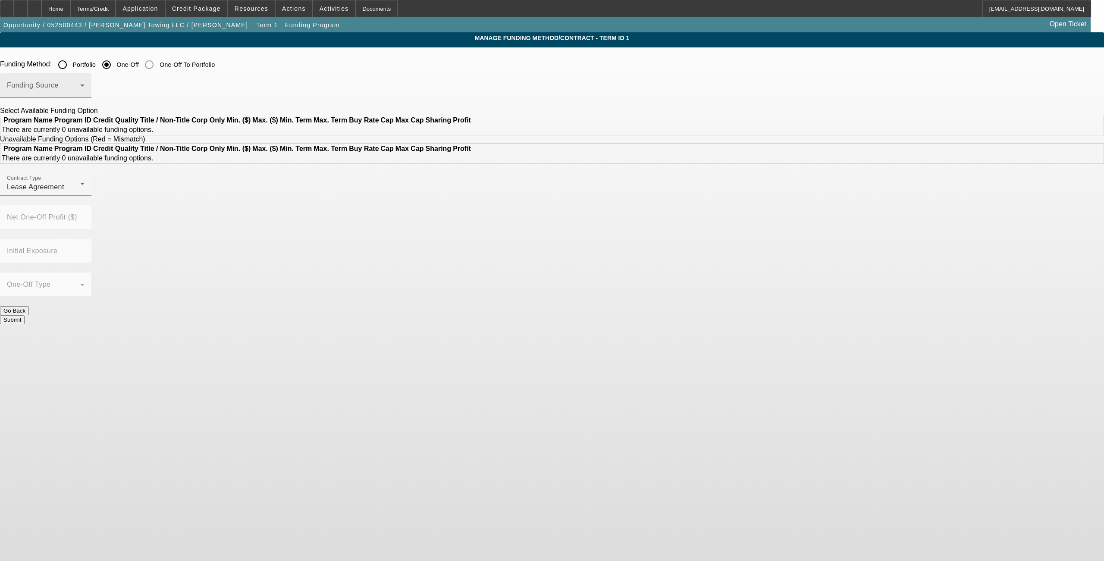
click at [85, 78] on div "Funding Source" at bounding box center [46, 85] width 78 height 24
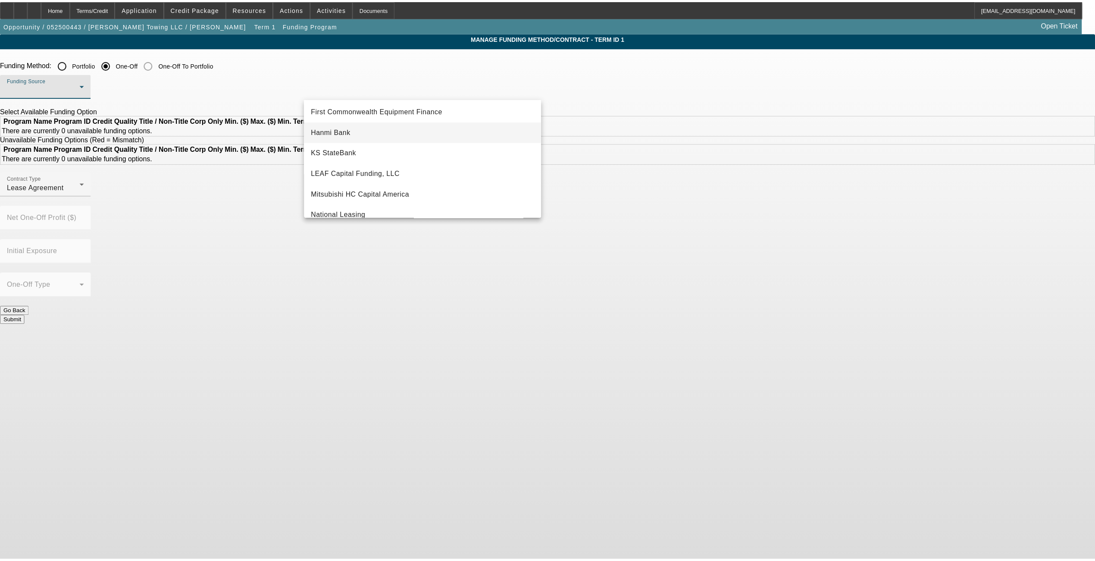
scroll to position [172, 0]
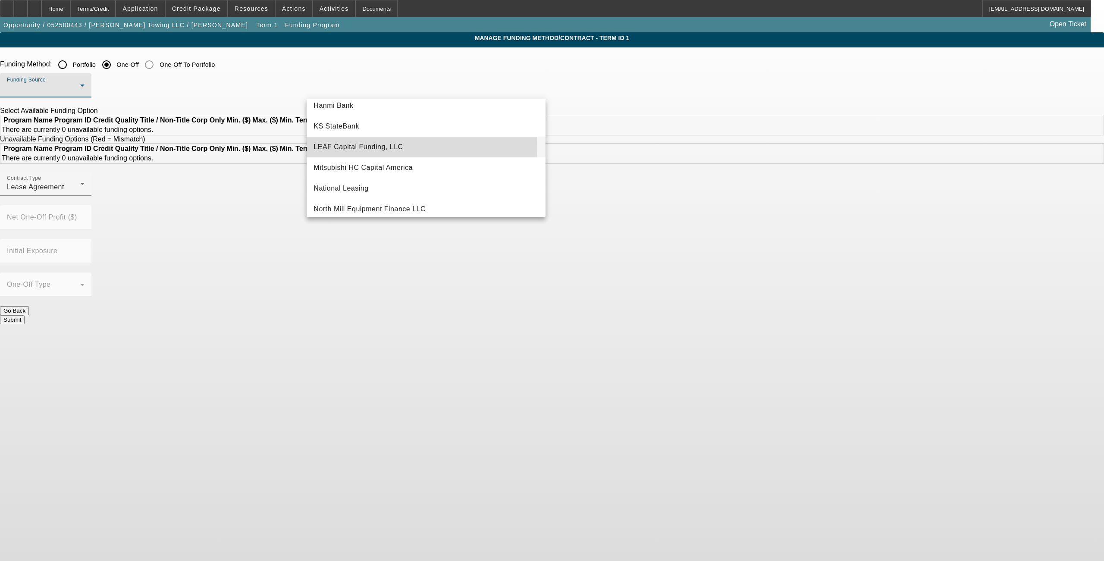
click at [349, 147] on span "LEAF Capital Funding, LLC" at bounding box center [357, 147] width 89 height 10
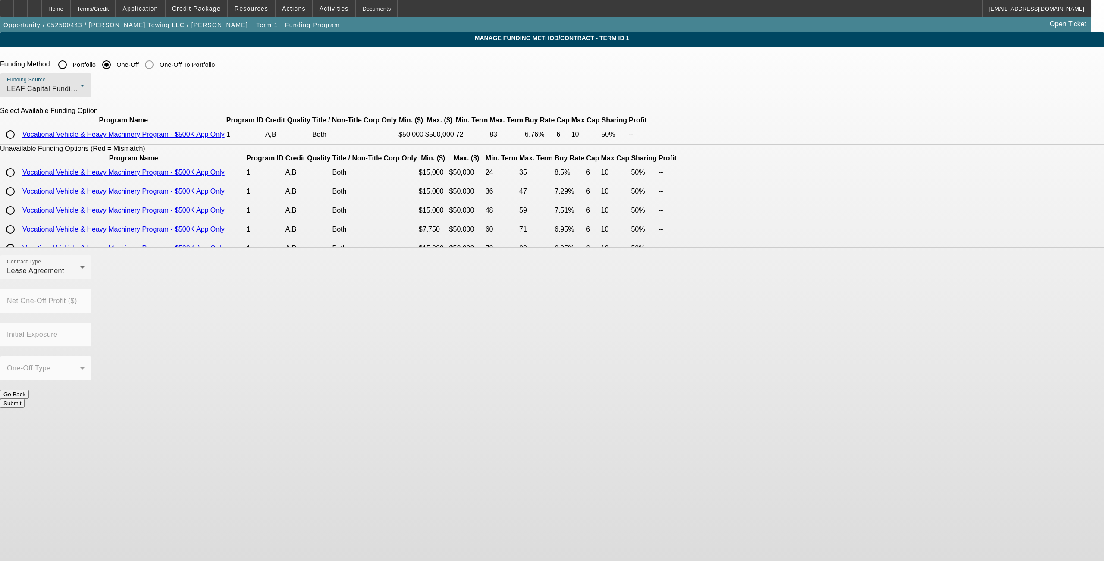
click at [19, 143] on input "radio" at bounding box center [10, 134] width 17 height 17
radio input "true"
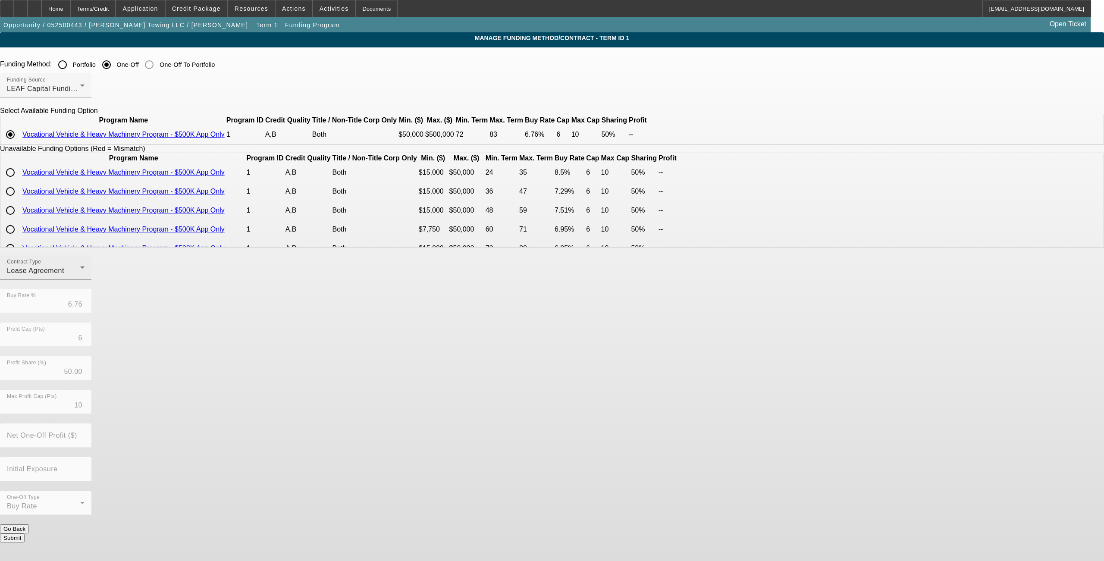
click at [85, 279] on div "Contract Type Lease Agreement" at bounding box center [46, 267] width 78 height 24
click at [356, 329] on span "Equipment Finance Agreement" at bounding box center [362, 336] width 99 height 21
click at [25, 459] on button "Submit" at bounding box center [12, 537] width 25 height 9
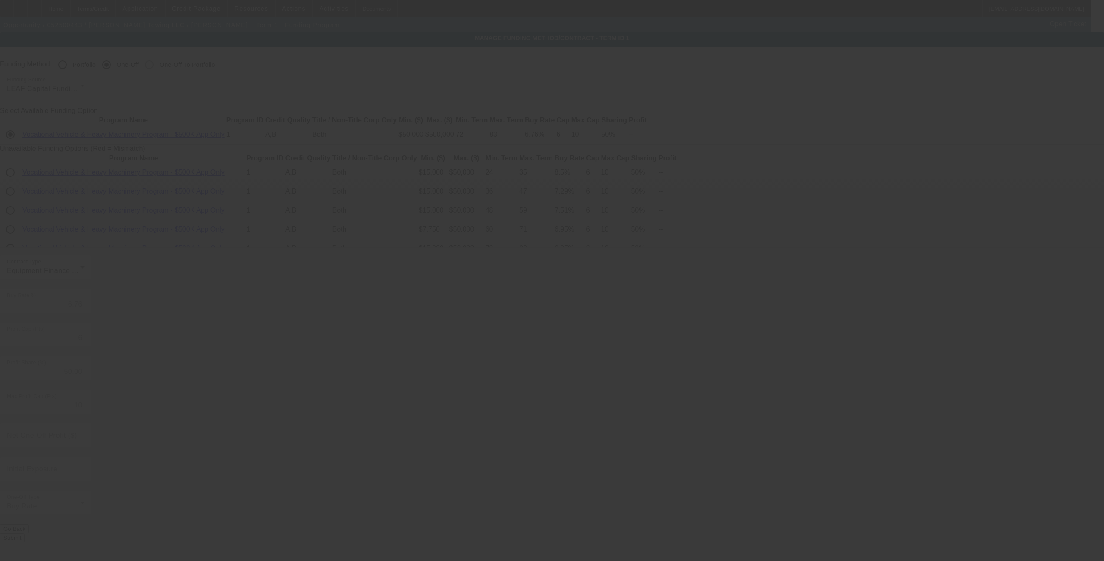
radio input "true"
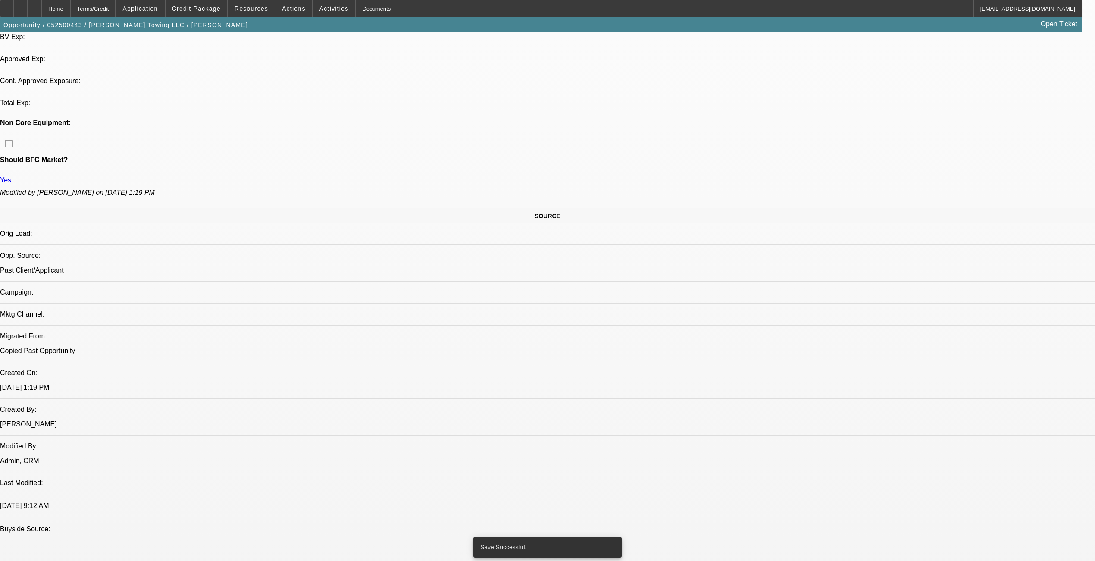
select select "0"
select select "6"
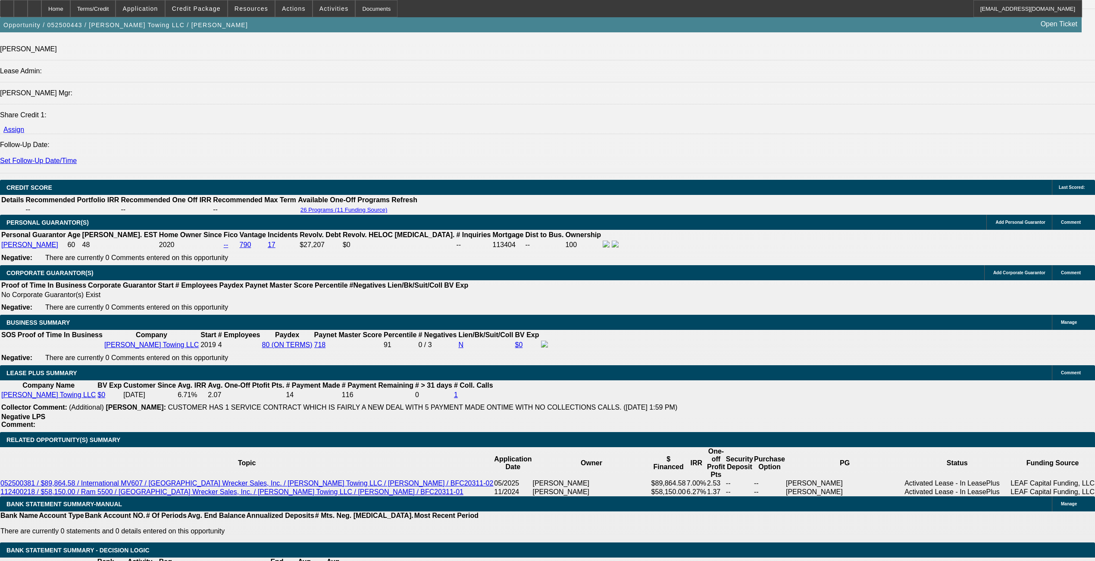
scroll to position [1127, 0]
